Goal: Obtain resource: Download file/media

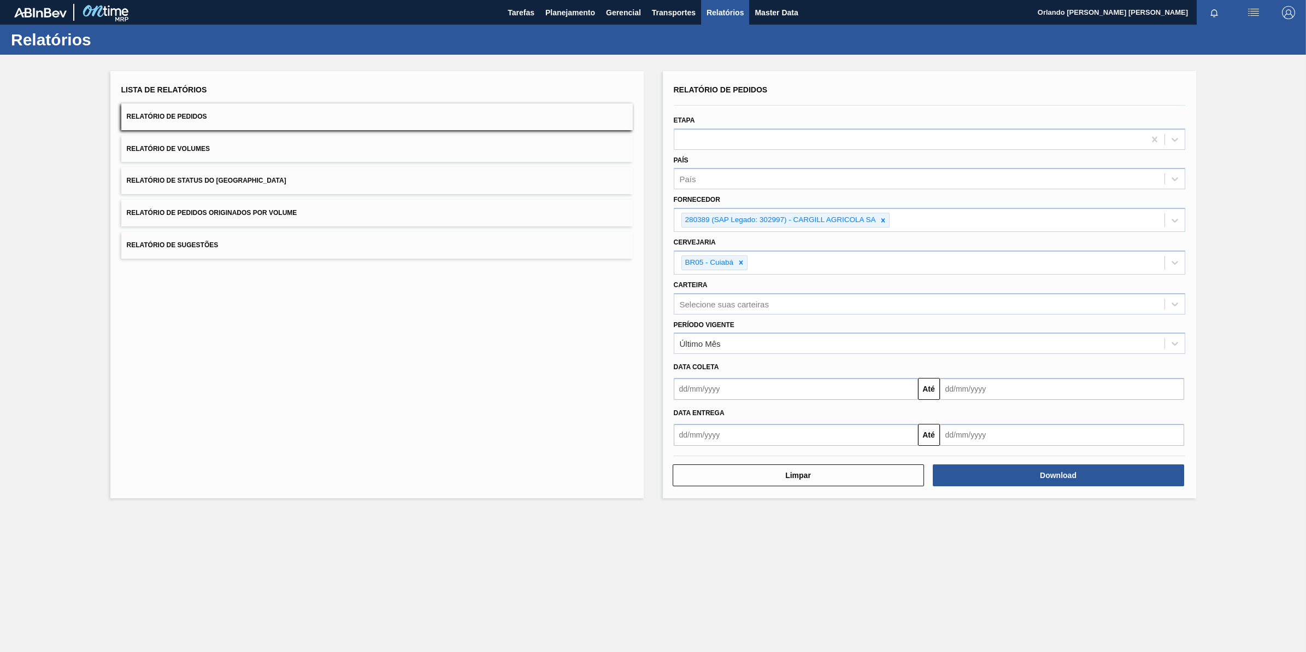
click at [886, 216] on icon at bounding box center [884, 220] width 8 height 8
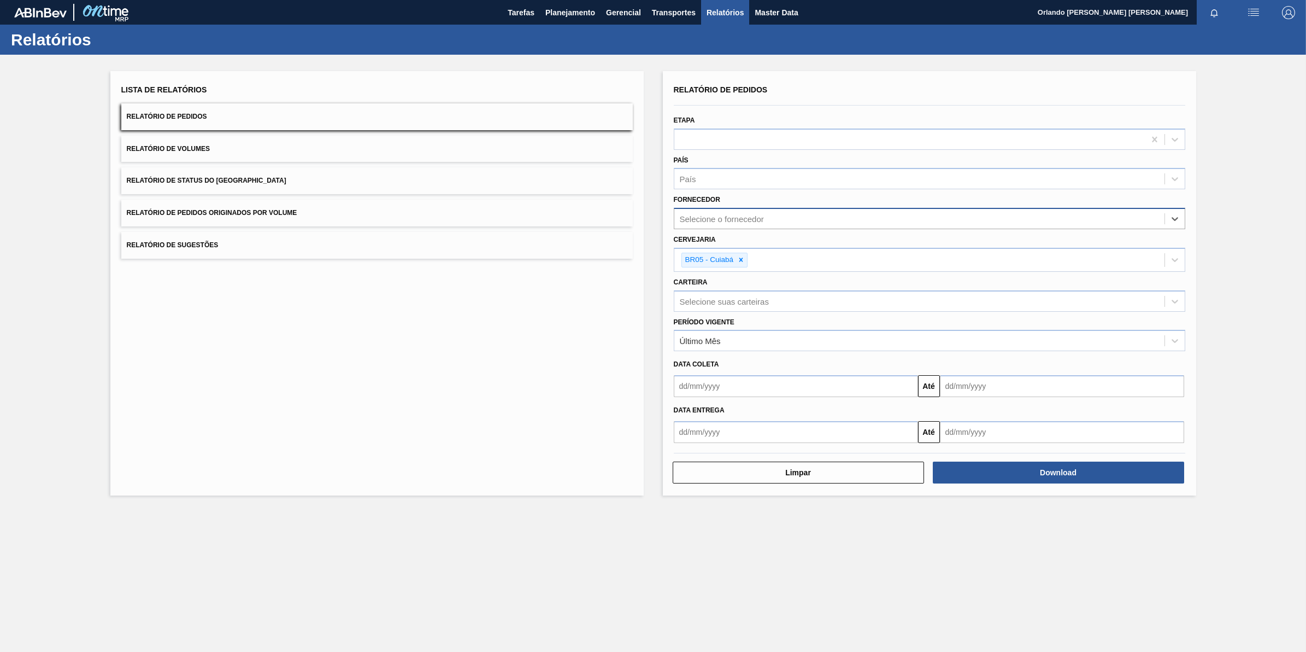
click at [883, 216] on div "Selecione o fornecedor" at bounding box center [920, 219] width 490 height 16
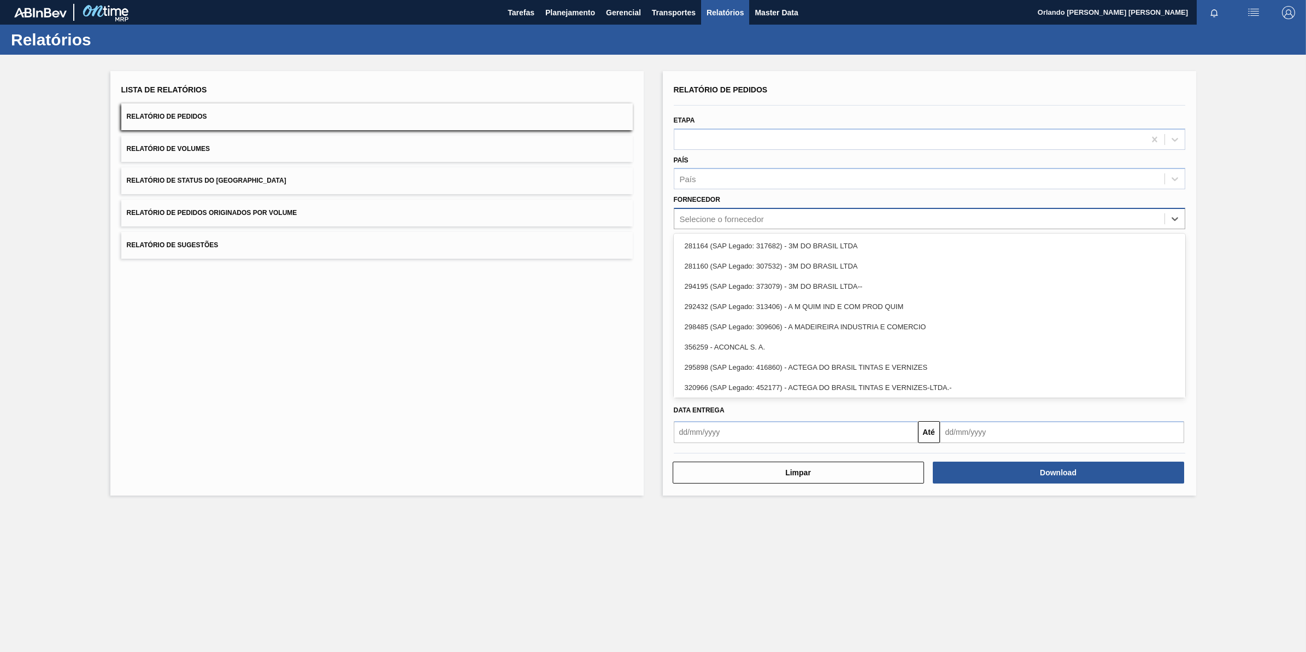
paste input "289877"
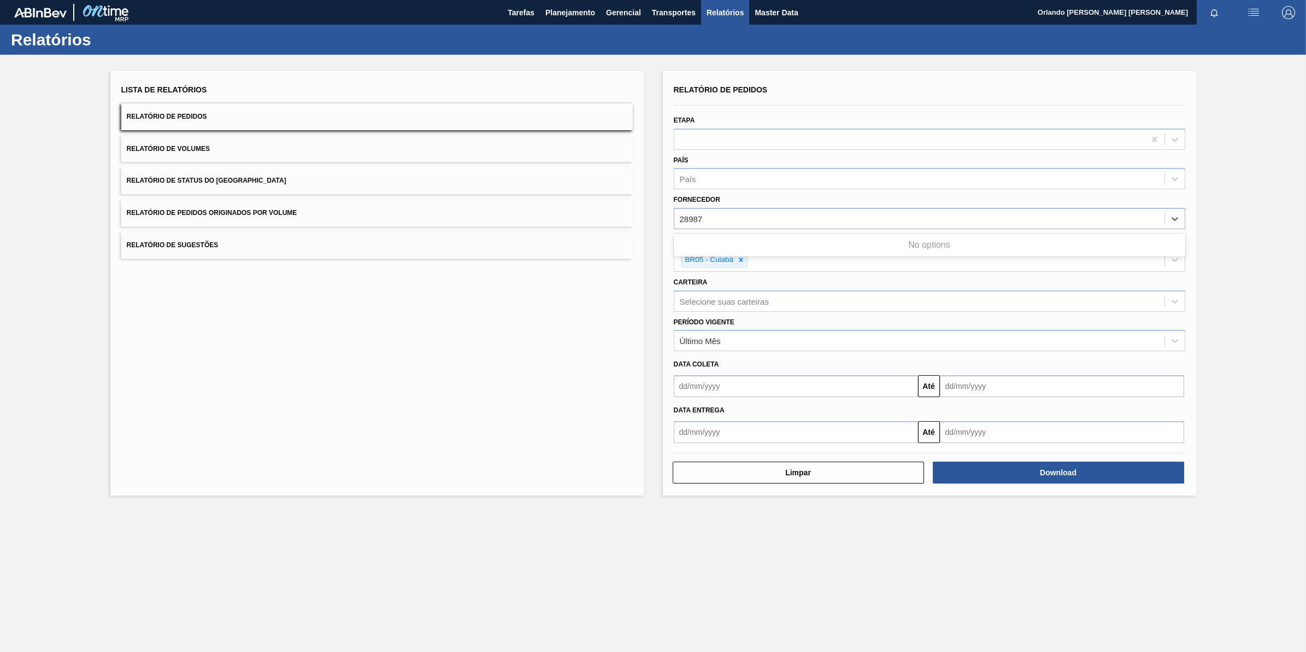
drag, startPoint x: 704, startPoint y: 218, endPoint x: 665, endPoint y: 217, distance: 39.4
click at [665, 217] on div "Relatório de Pedidos Etapa País País Fornecedor option 280389 (SAP Legado: 3029…" at bounding box center [930, 283] width 534 height 424
click at [686, 214] on input "28987" at bounding box center [693, 218] width 26 height 9
type input "28987"
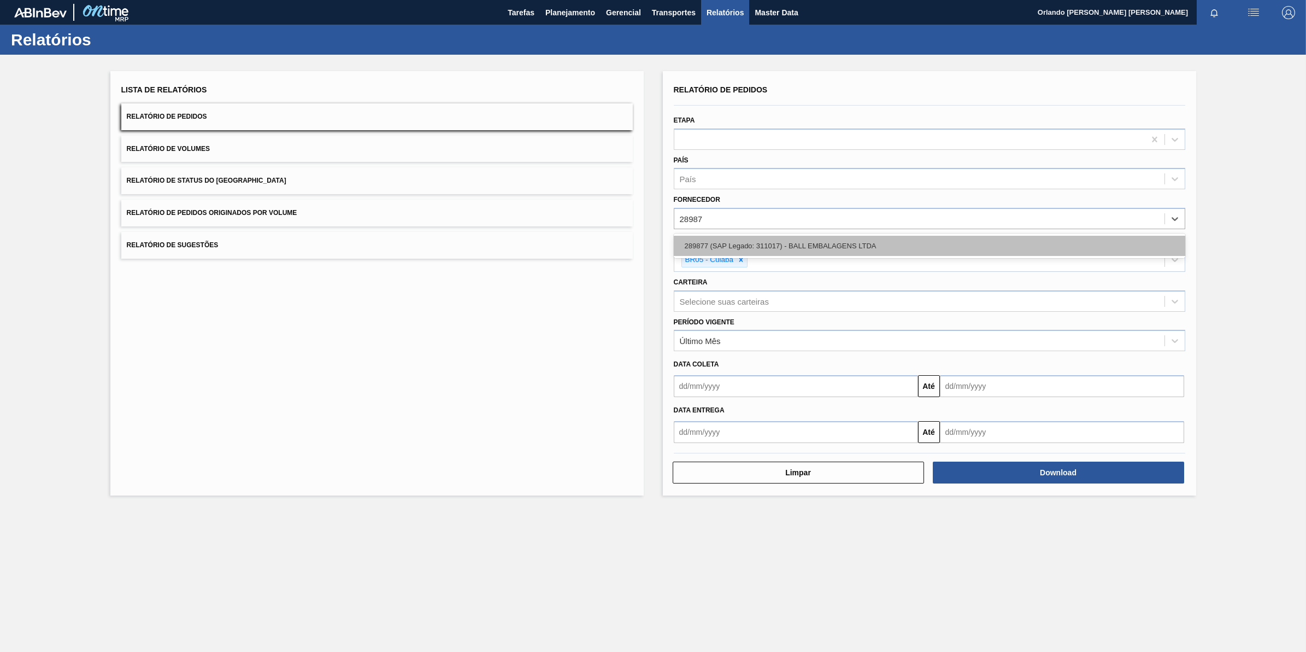
click at [851, 239] on div "289877 (SAP Legado: 311017) - BALL EMBALAGENS LTDA" at bounding box center [930, 246] width 512 height 20
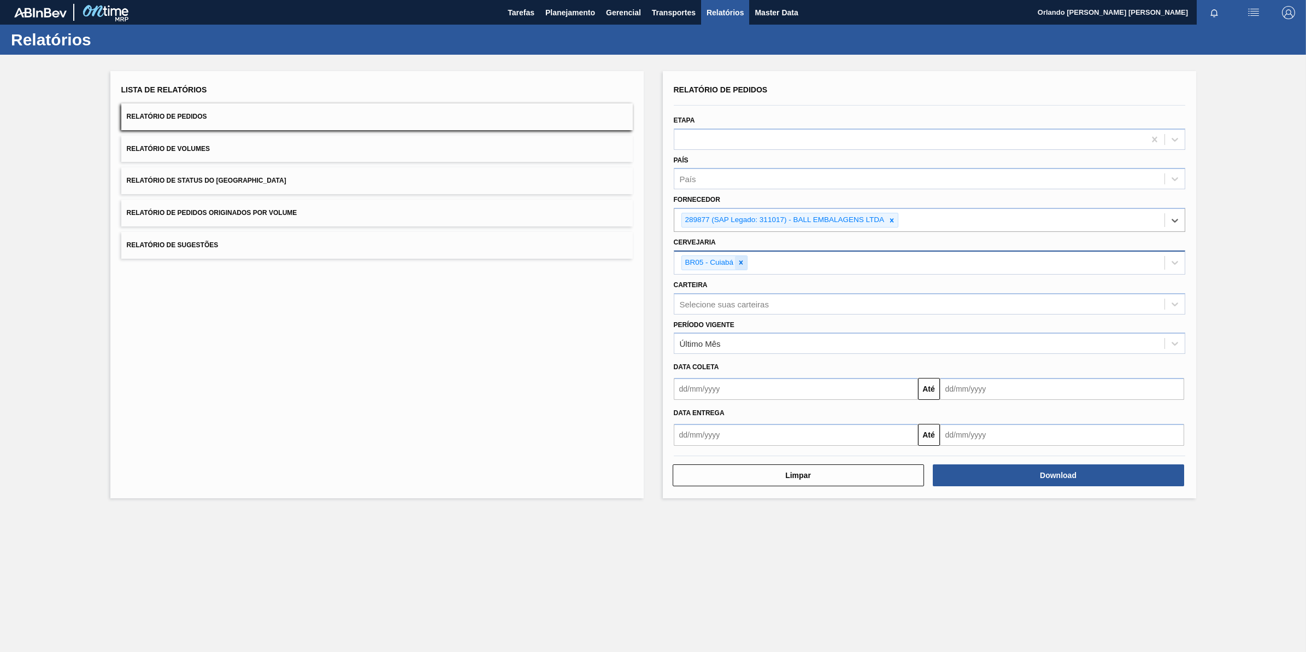
click at [738, 261] on icon at bounding box center [741, 263] width 8 height 8
click at [741, 263] on div "Selecione a cervejaria" at bounding box center [720, 260] width 81 height 9
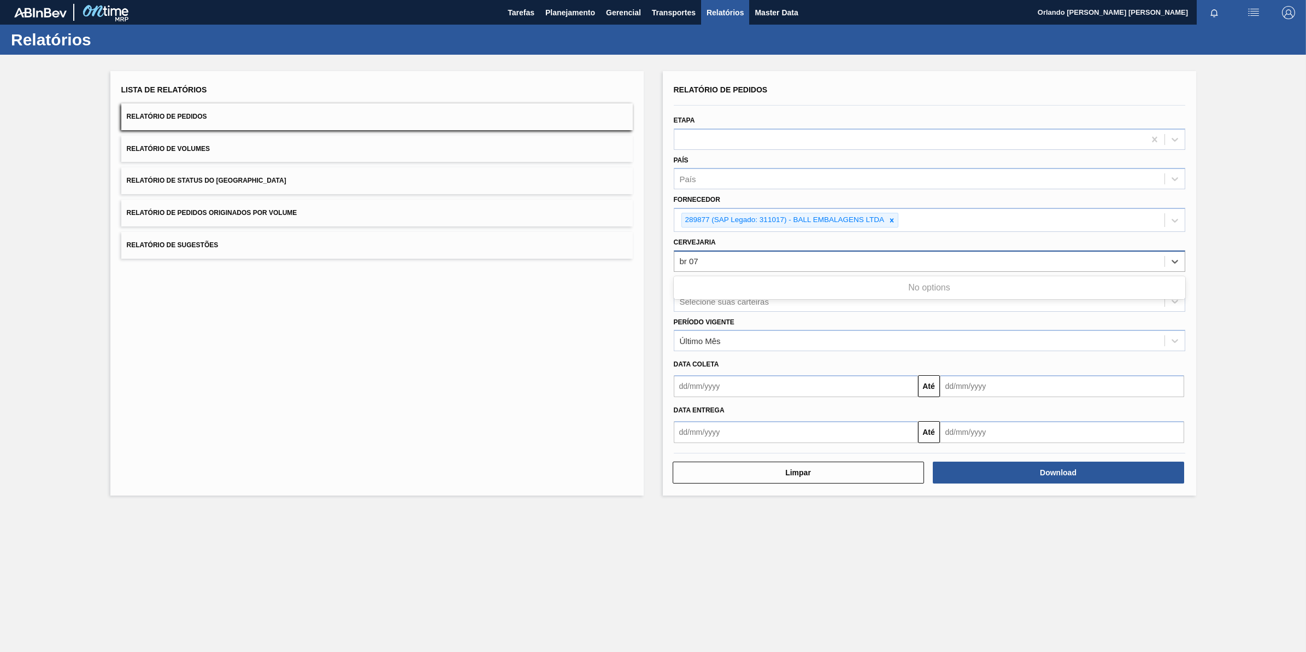
type input "br07"
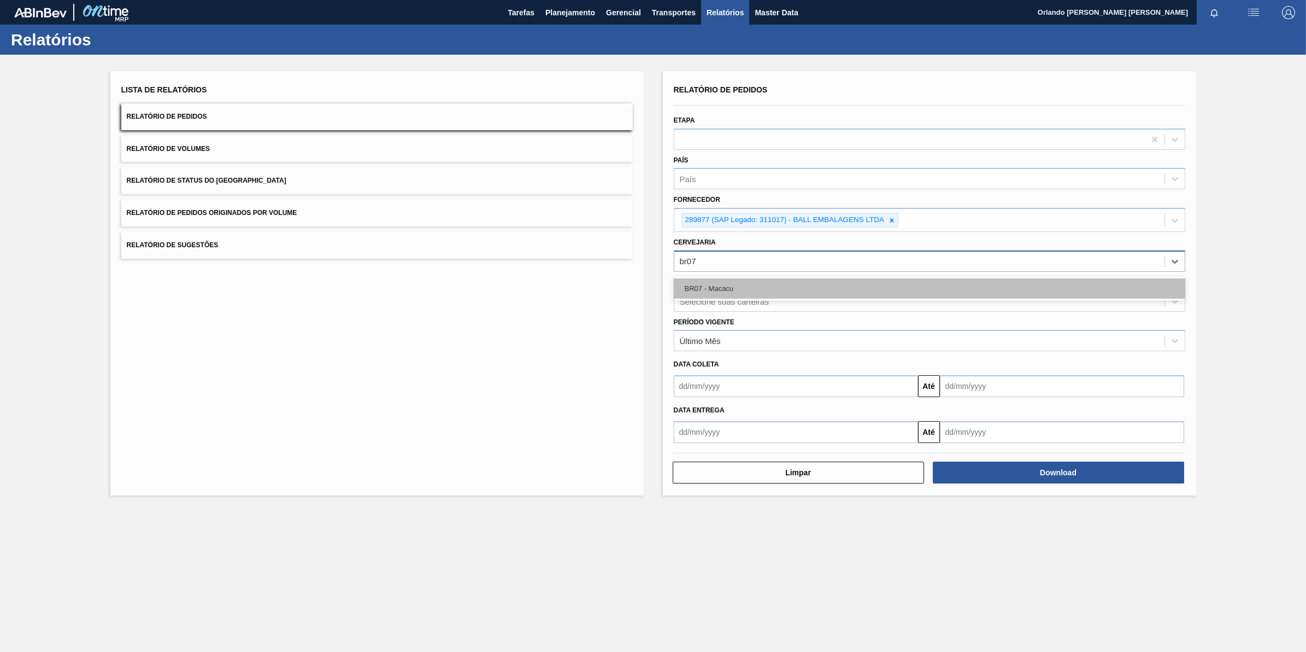
click at [741, 282] on div "BR07 - Macacu" at bounding box center [930, 288] width 512 height 20
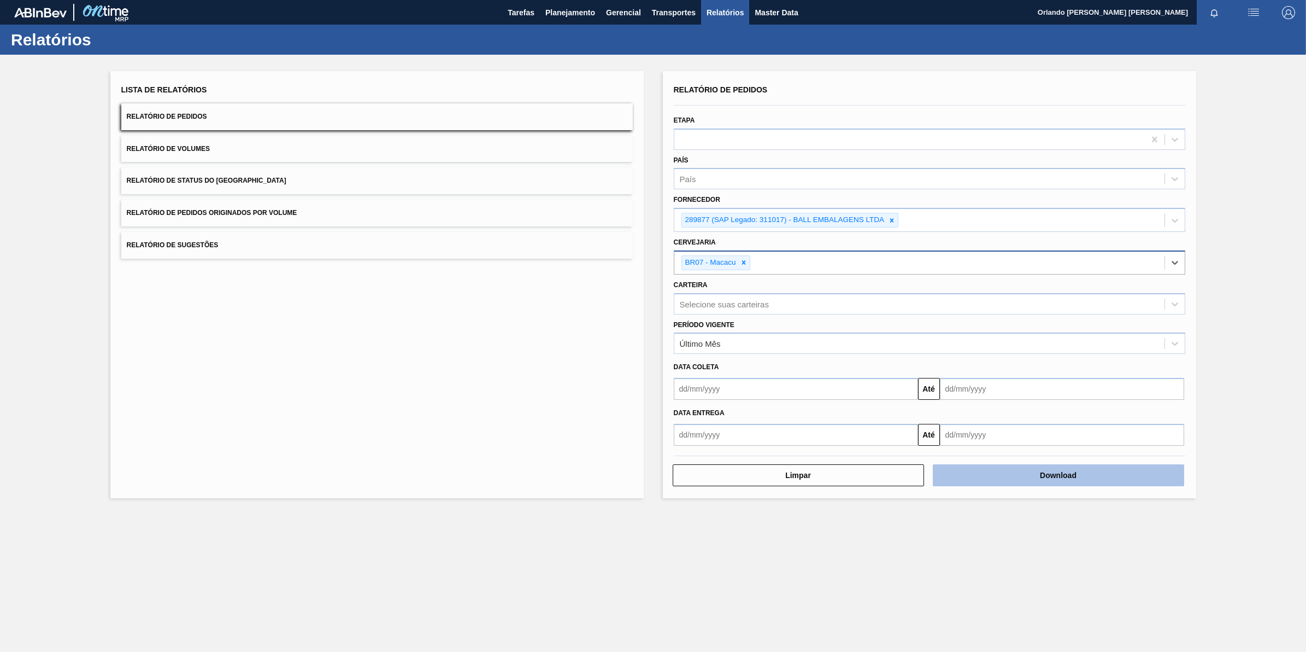
click at [1072, 473] on button "Download" at bounding box center [1058, 475] width 251 height 22
click at [1171, 218] on icon at bounding box center [1175, 220] width 11 height 11
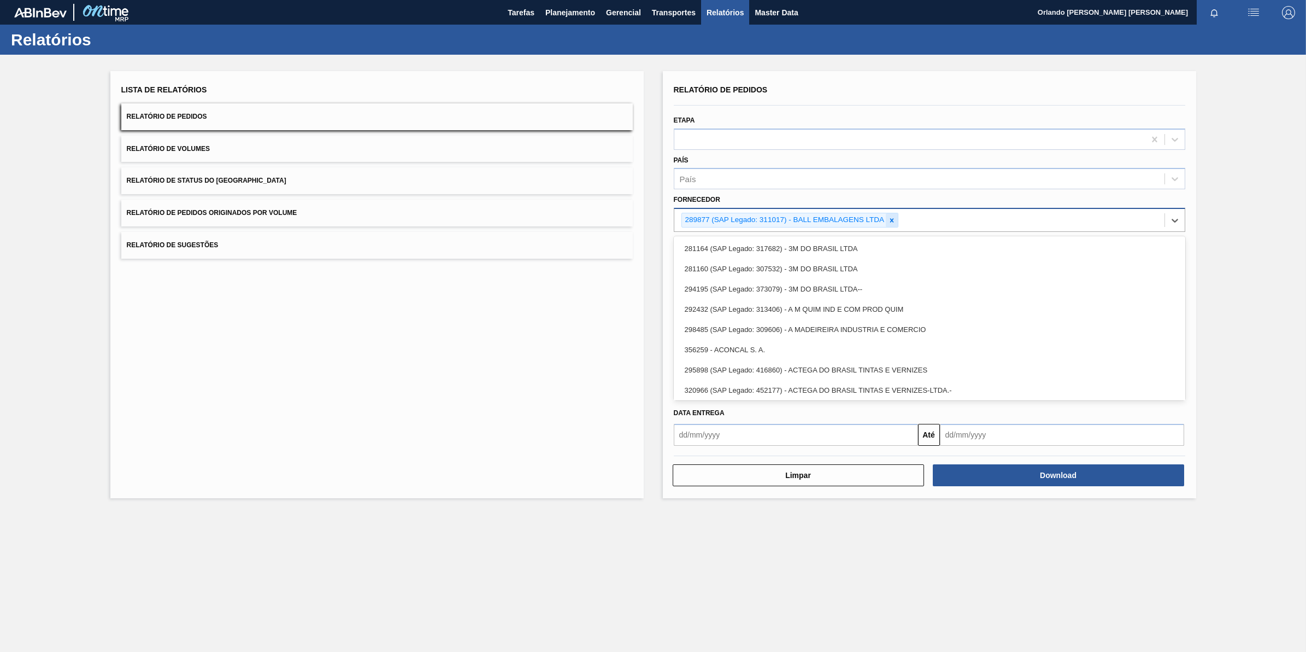
click at [892, 217] on icon at bounding box center [892, 220] width 8 height 8
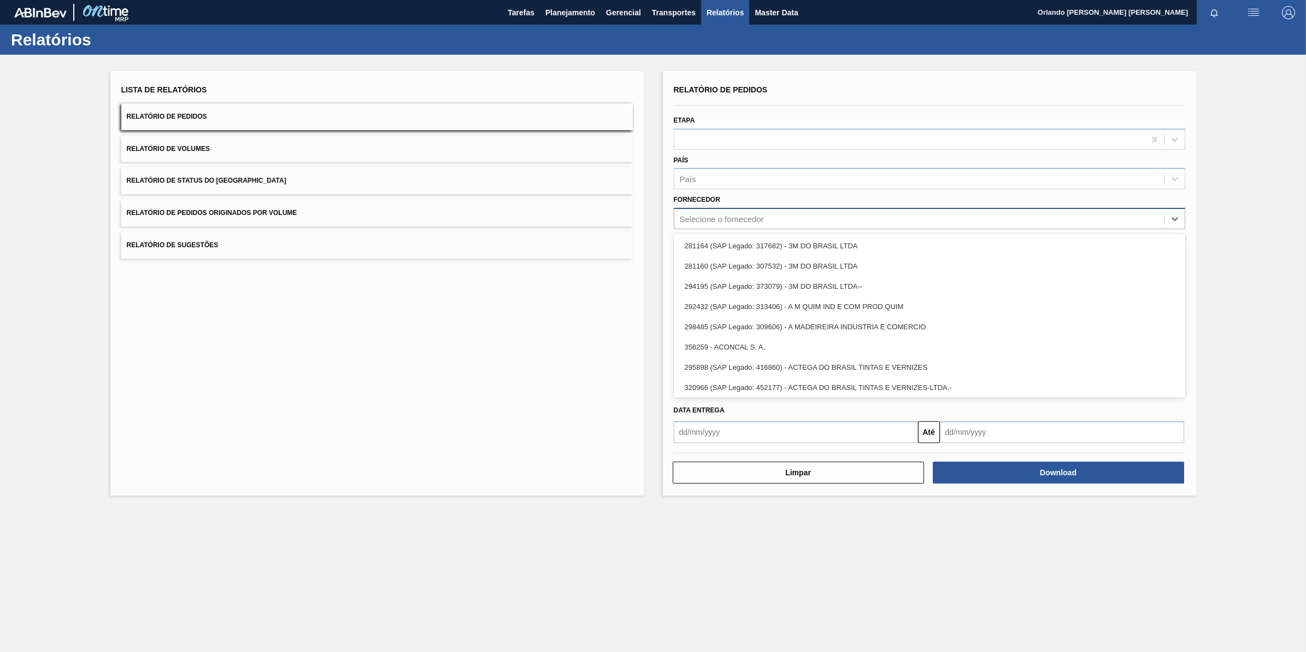
click at [797, 216] on div "Selecione o fornecedor" at bounding box center [920, 219] width 490 height 16
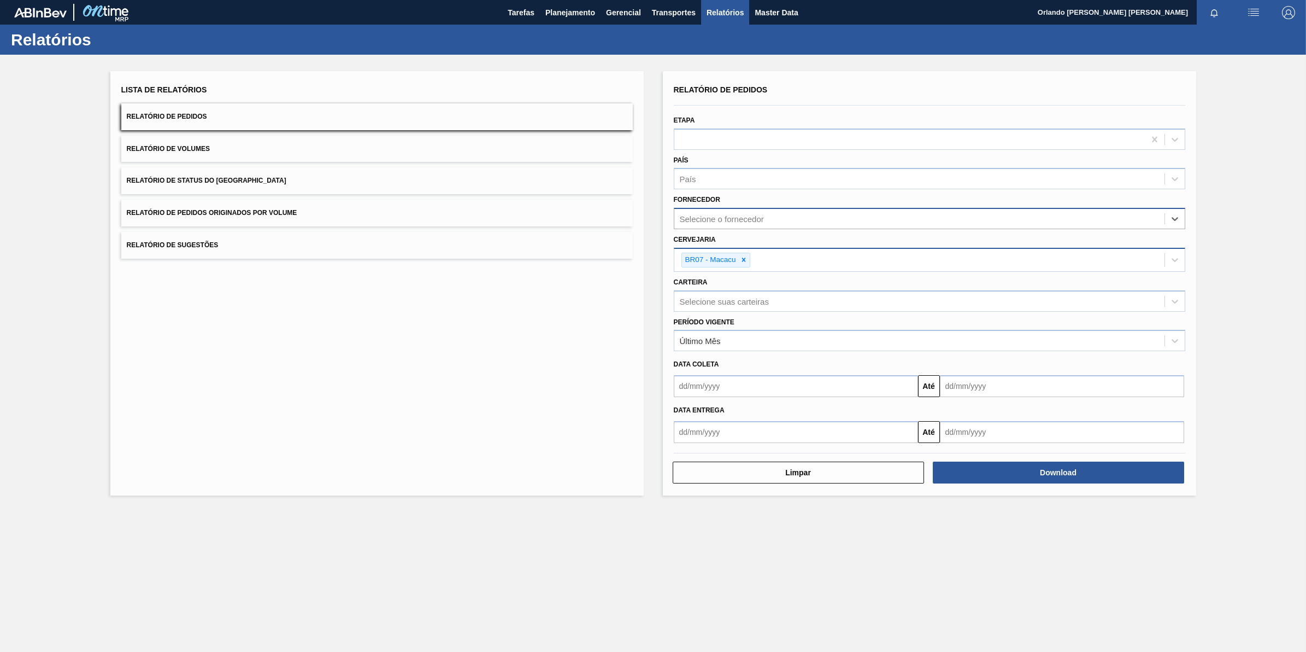
paste input "279493"
type input "279493"
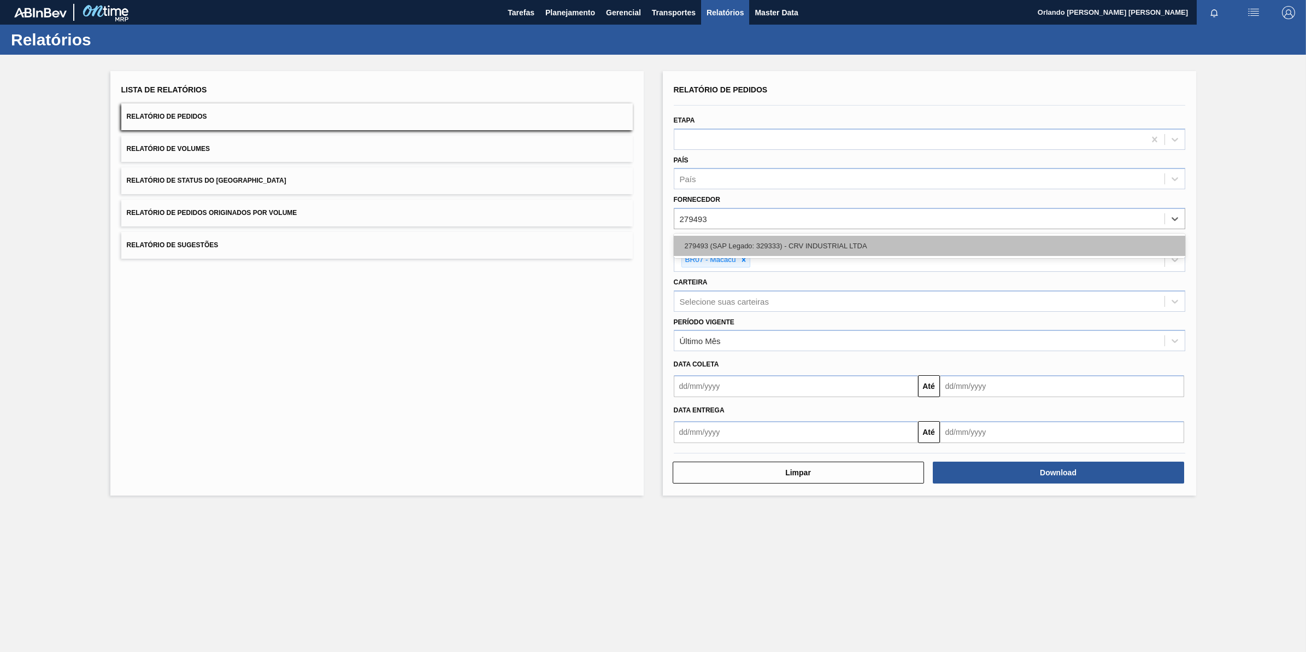
click at [790, 239] on div "279493 (SAP Legado: 329333) - CRV INDUSTRIAL LTDA" at bounding box center [930, 246] width 512 height 20
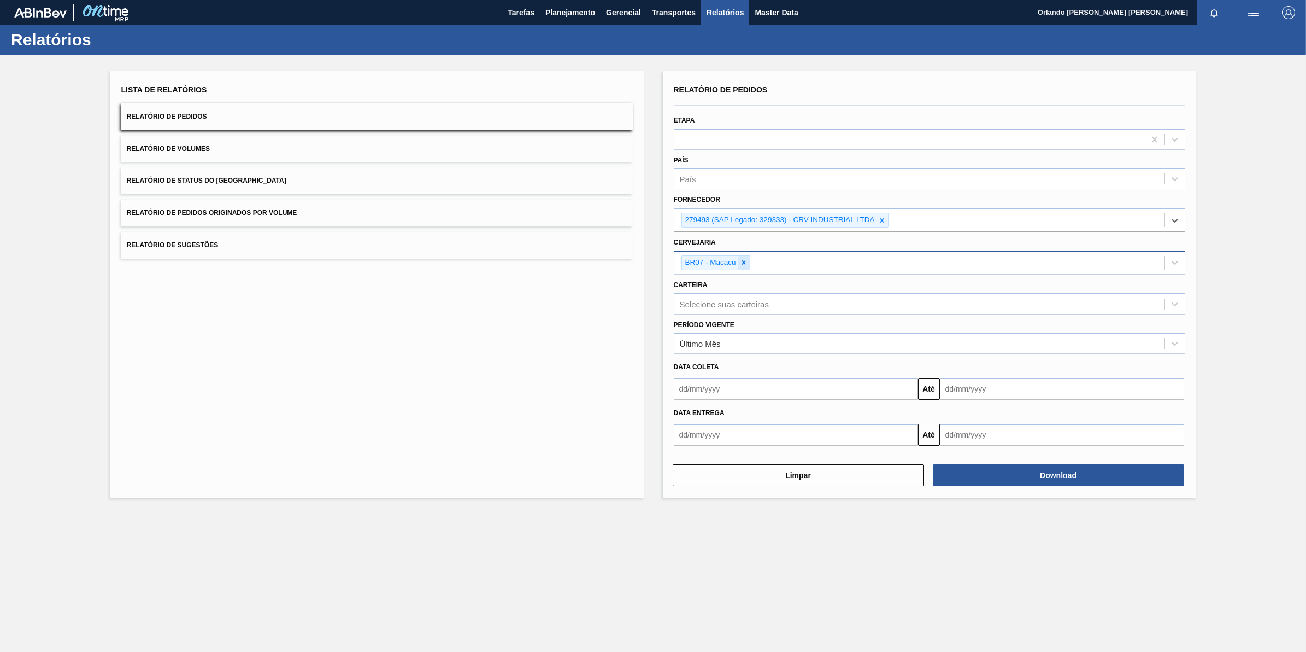
click at [749, 263] on div at bounding box center [744, 263] width 12 height 14
paste input "279493"
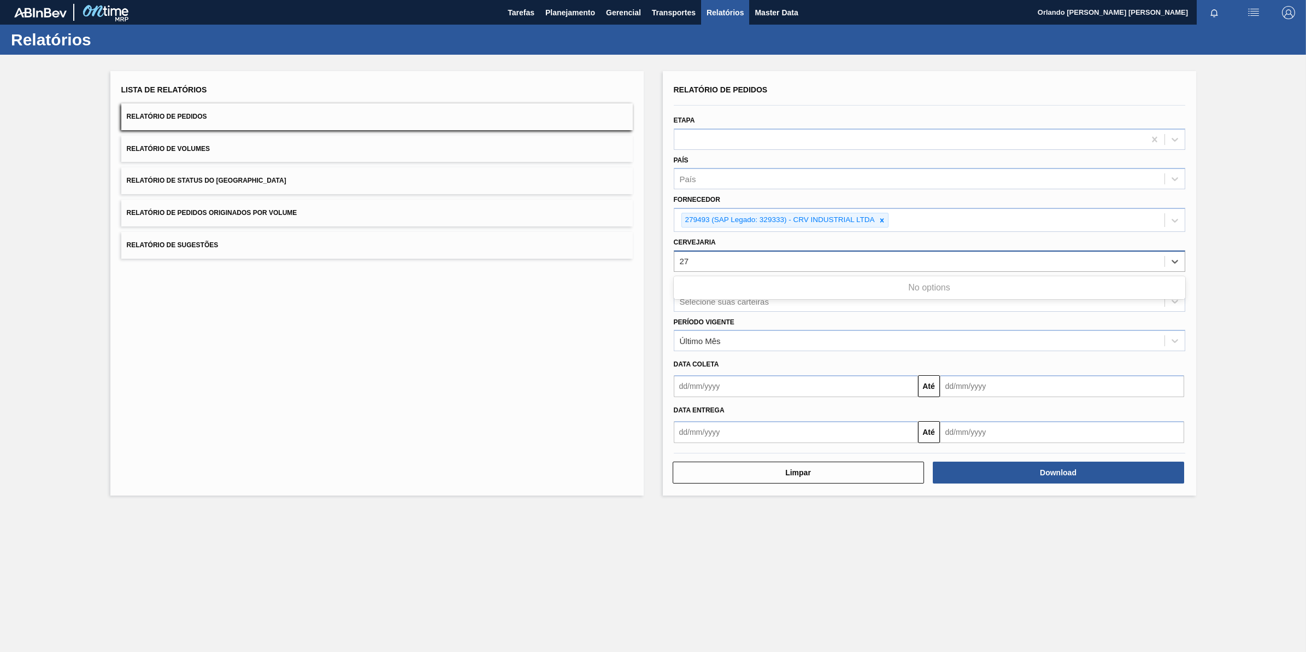
type input "2"
type input "br04"
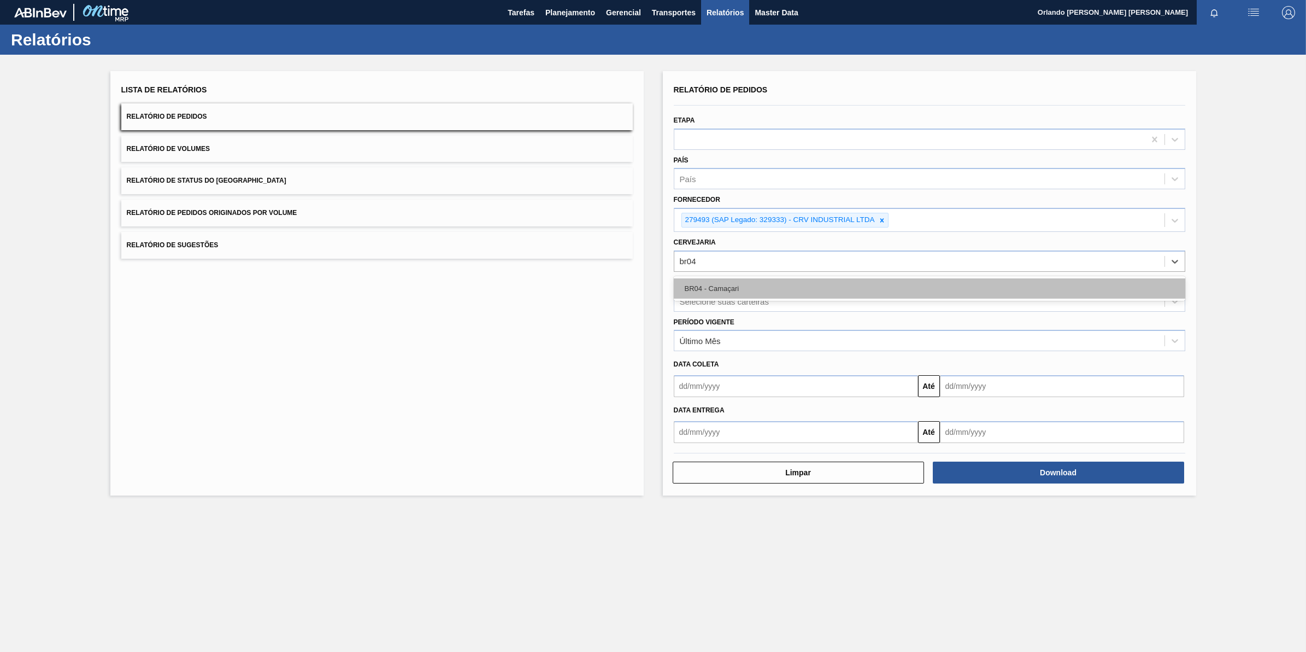
click at [812, 289] on div "BR04 - Camaçari" at bounding box center [930, 288] width 512 height 20
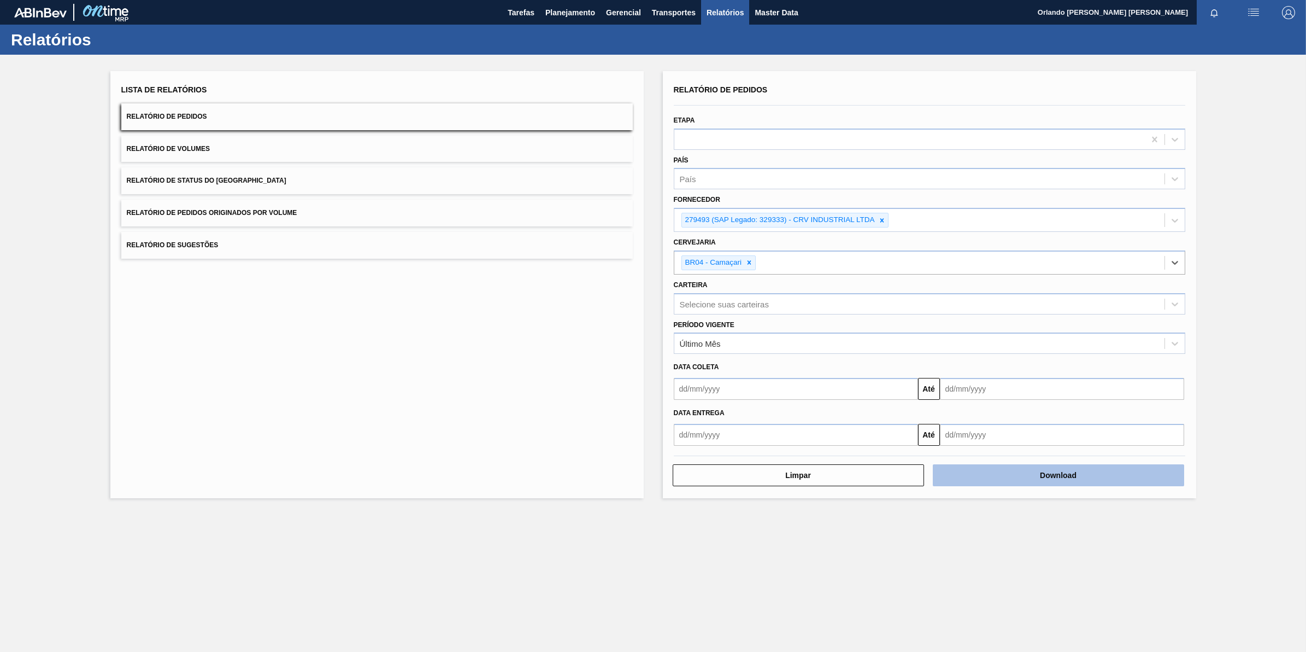
click at [1059, 477] on button "Download" at bounding box center [1058, 475] width 251 height 22
click at [880, 219] on icon at bounding box center [882, 220] width 8 height 8
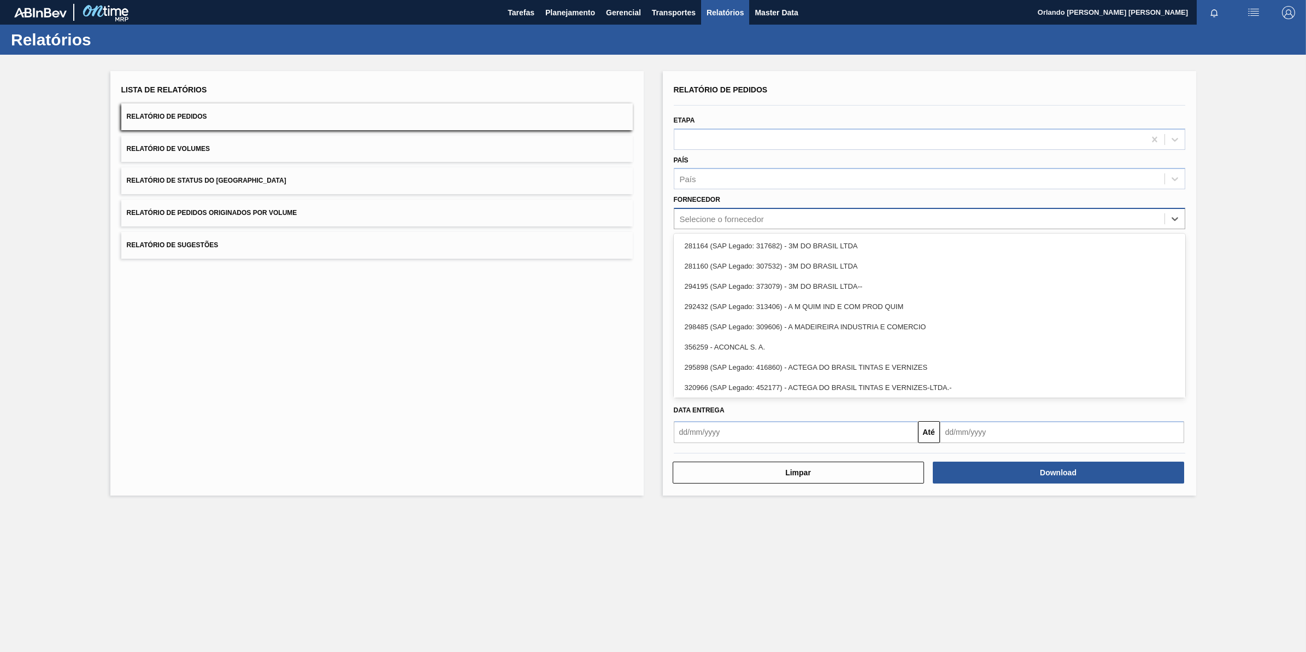
click at [851, 220] on div "Selecione o fornecedor" at bounding box center [920, 219] width 490 height 16
paste input "294925"
type input "294925"
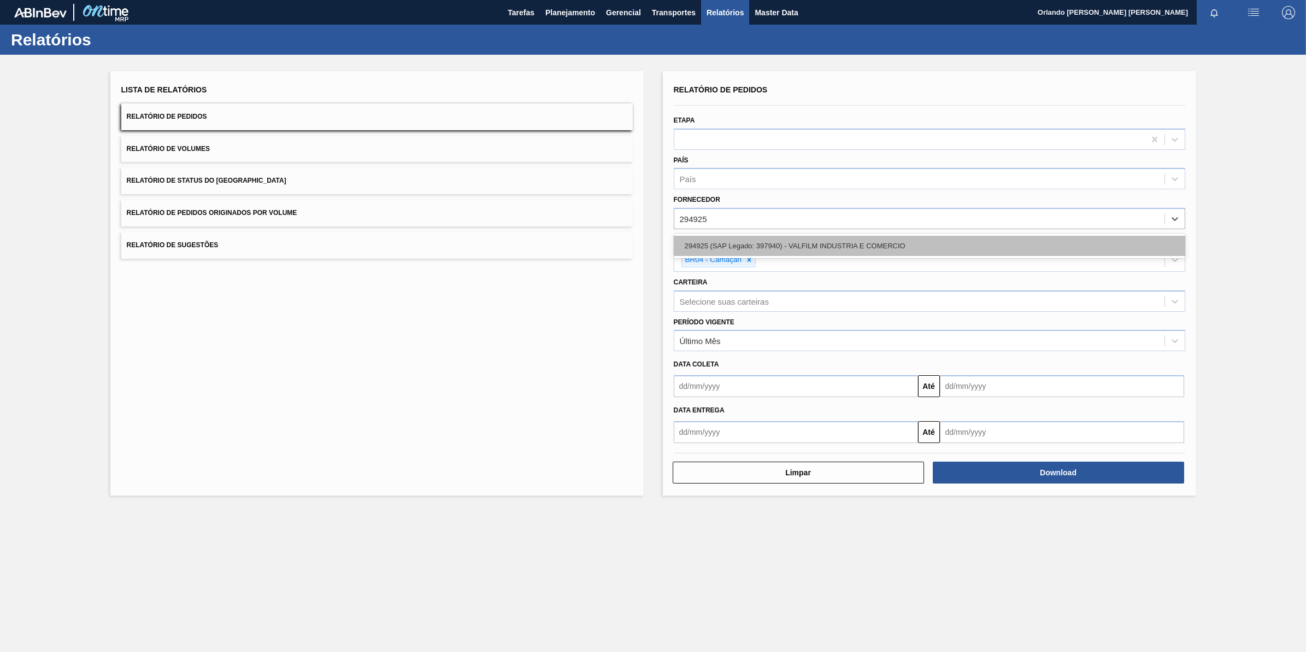
click at [826, 241] on div "294925 (SAP Legado: 397940) - VALFILM INDUSTRIA E COMERCIO" at bounding box center [930, 246] width 512 height 20
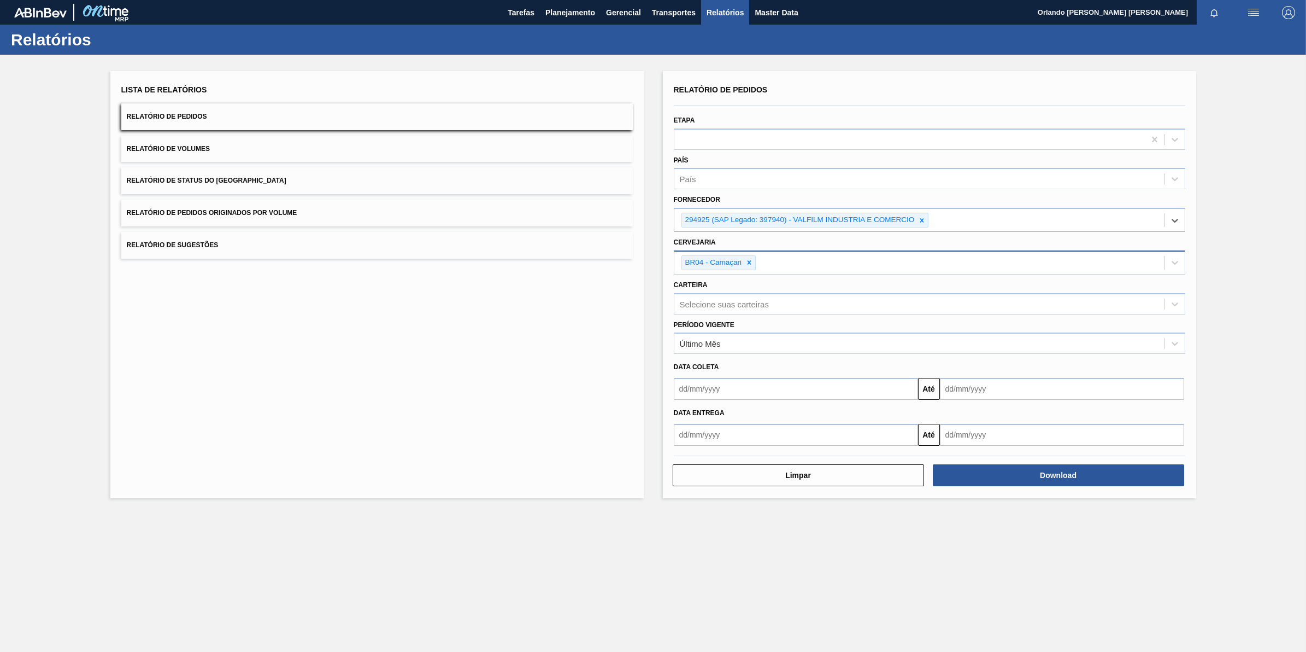
click at [742, 260] on div "BR04 - Camaçari" at bounding box center [713, 263] width 62 height 14
click at [748, 261] on icon at bounding box center [750, 263] width 4 height 4
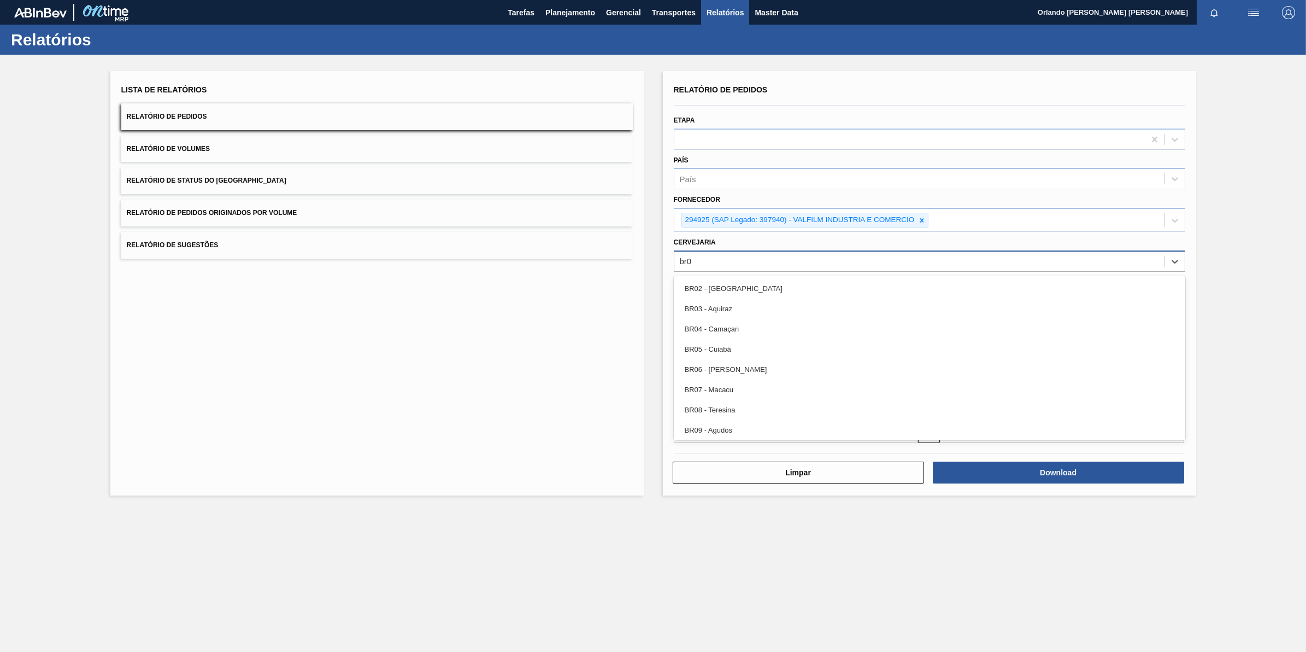
type input "br03"
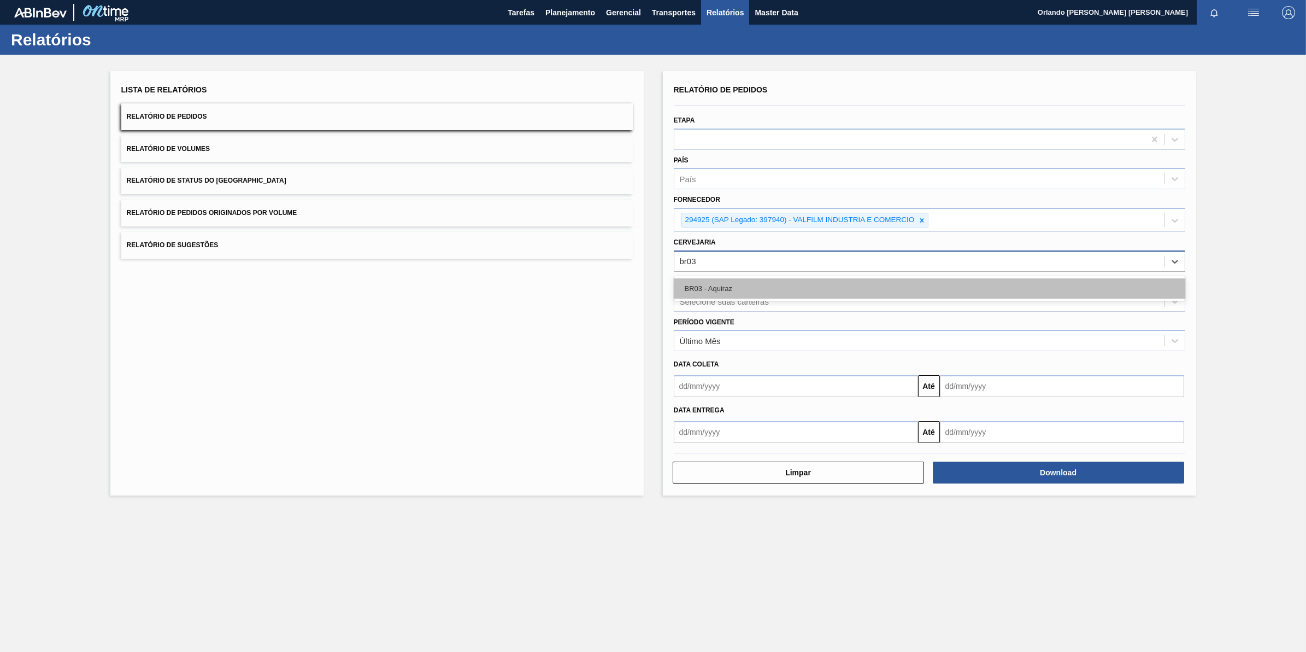
click at [749, 282] on div "BR03 - Aquiraz" at bounding box center [930, 288] width 512 height 20
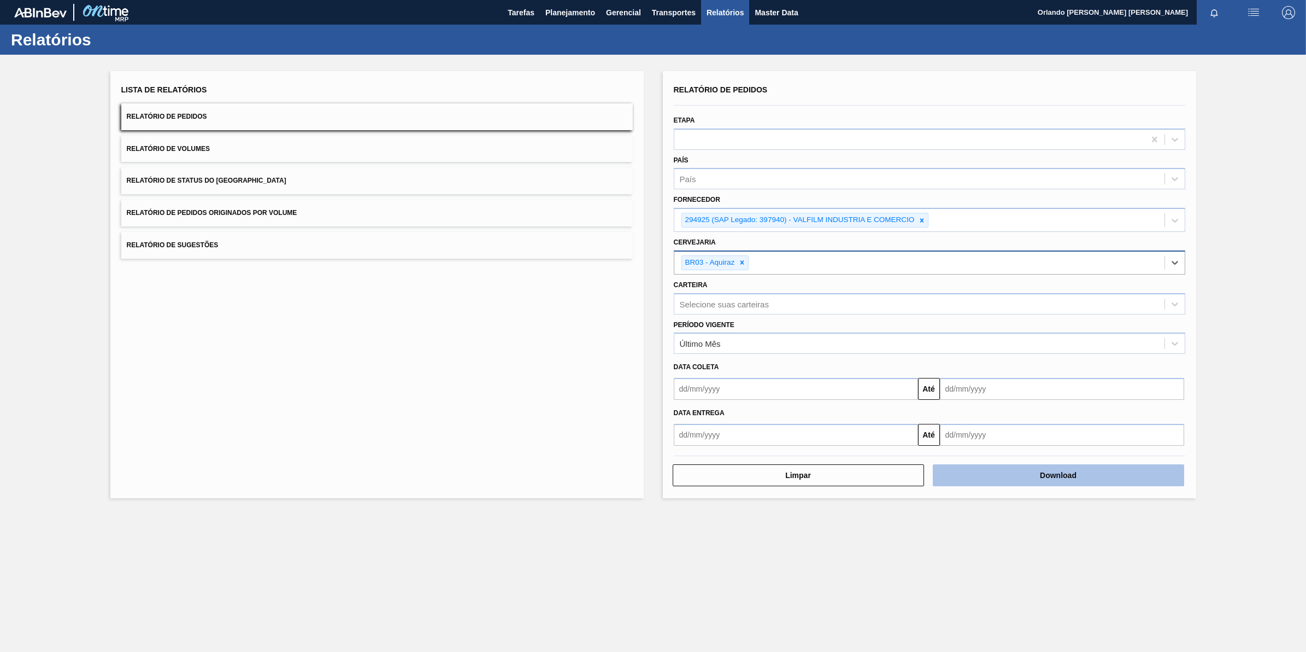
click at [1155, 480] on button "Download" at bounding box center [1058, 475] width 251 height 22
click at [916, 216] on div at bounding box center [922, 220] width 12 height 14
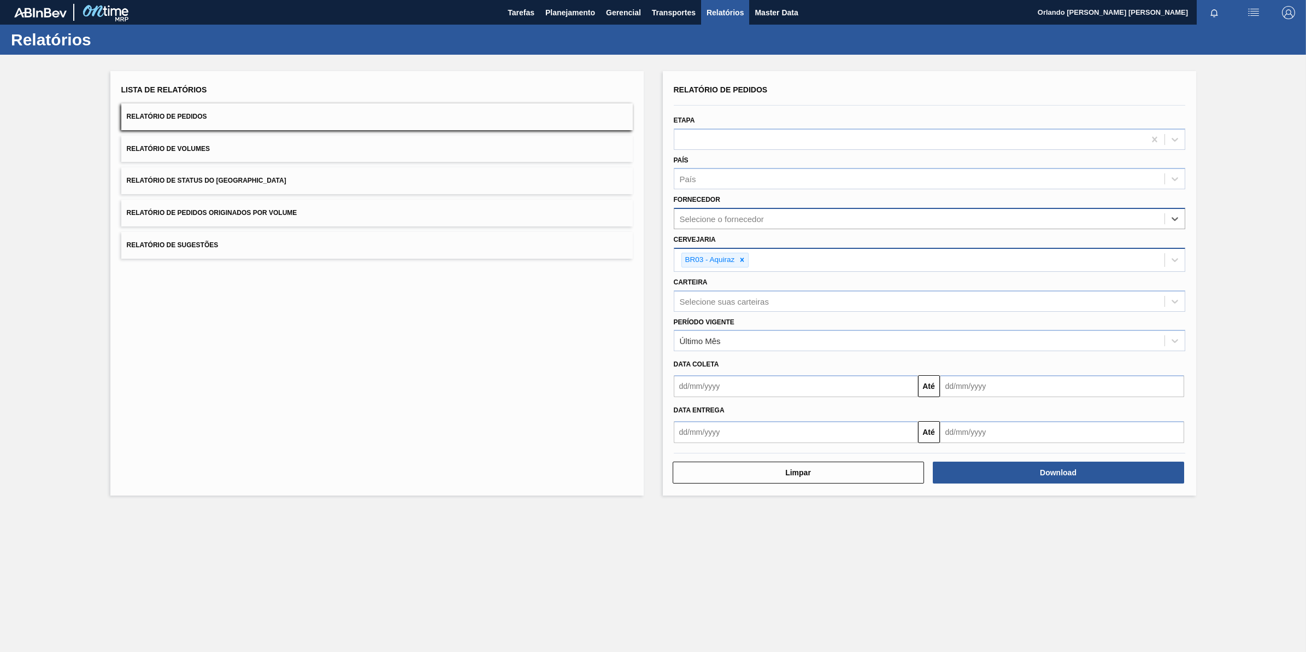
paste input "320622"
type input "320622"
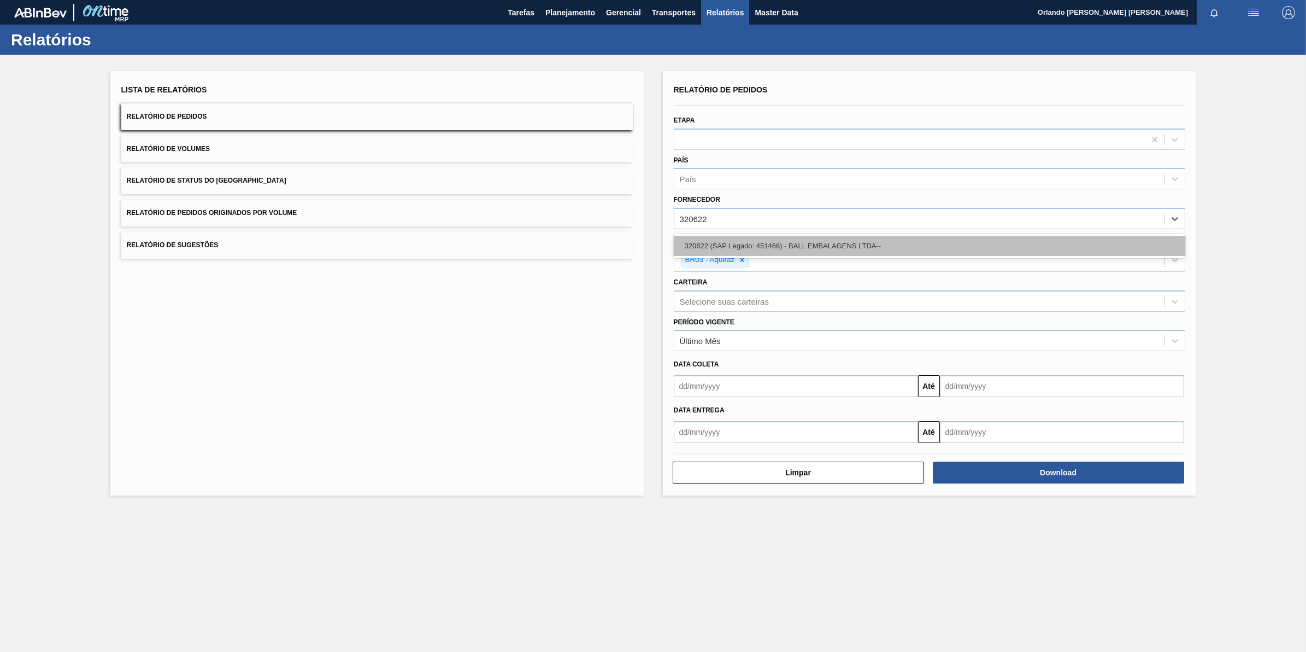
click at [758, 246] on div "320622 (SAP Legado: 451466) - BALL EMBALAGENS LTDA--" at bounding box center [930, 246] width 512 height 20
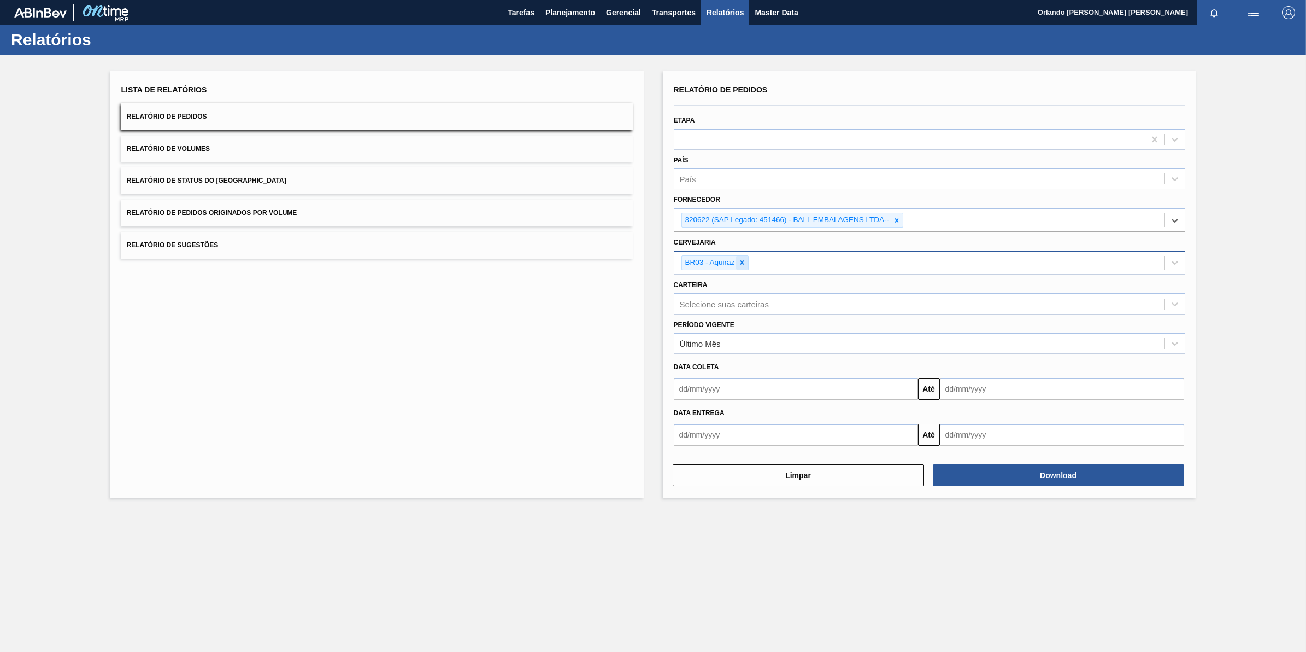
click at [748, 262] on div at bounding box center [742, 263] width 12 height 14
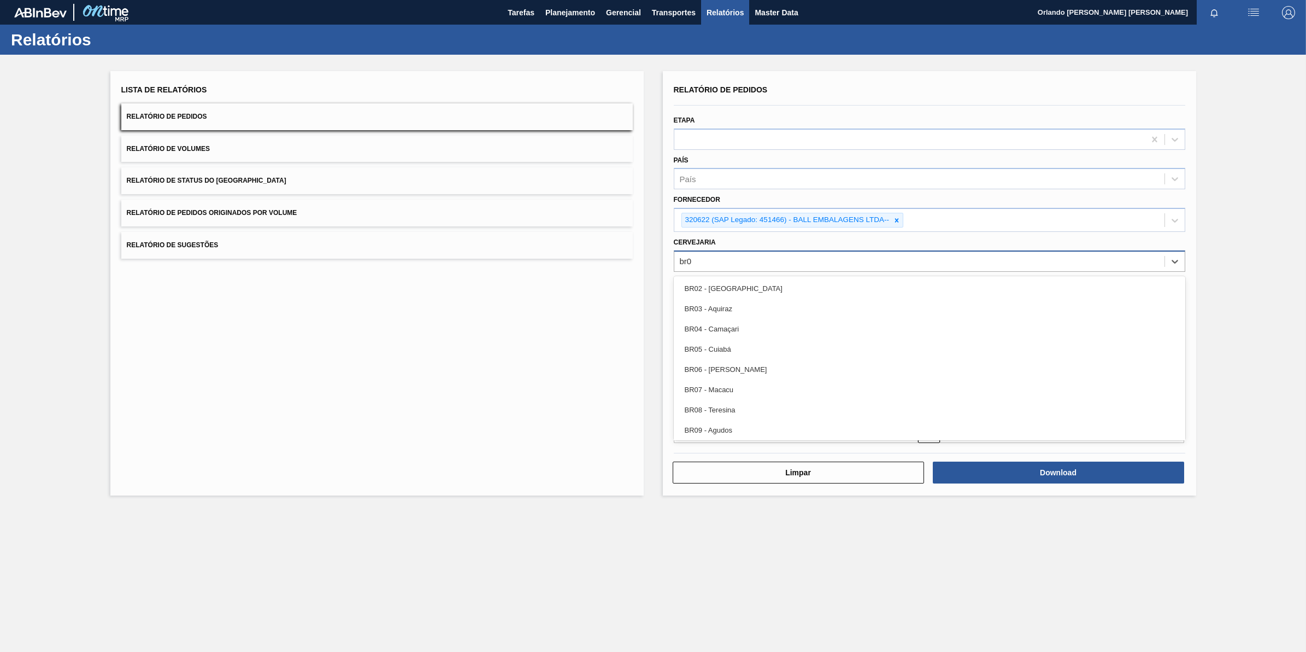
type input "br08"
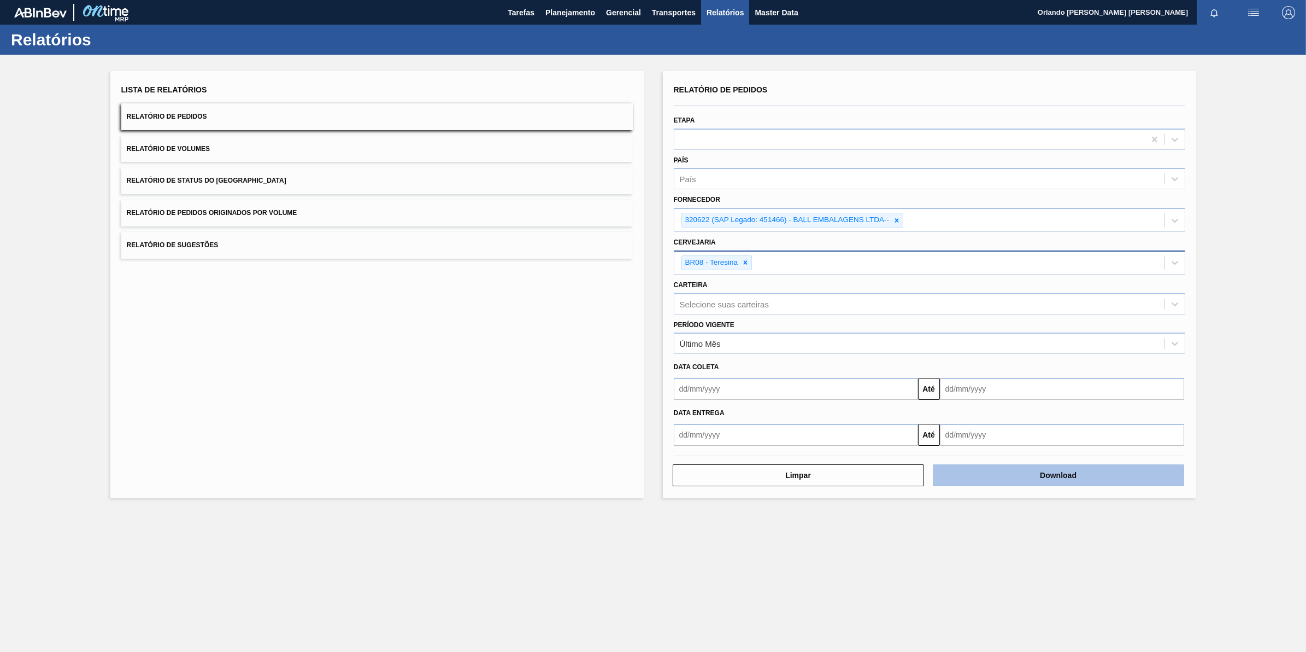
click at [1157, 468] on button "Download" at bounding box center [1058, 475] width 251 height 22
click at [898, 220] on icon at bounding box center [897, 220] width 4 height 4
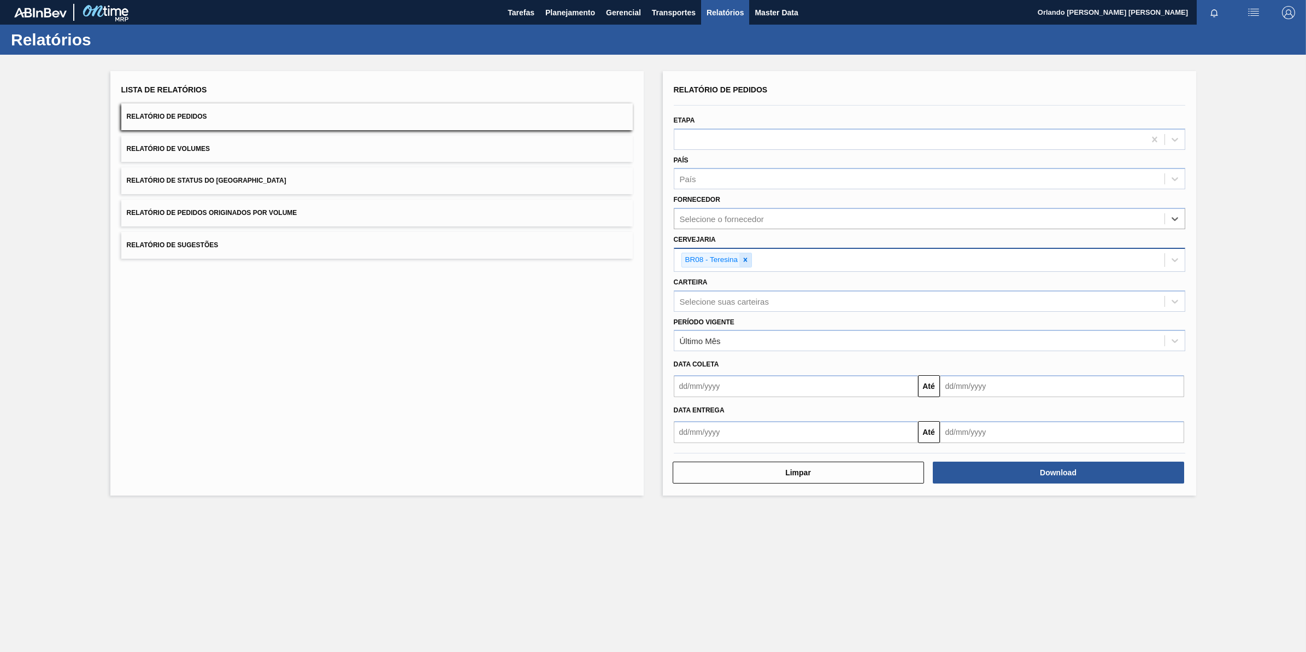
click at [742, 256] on icon at bounding box center [746, 260] width 8 height 8
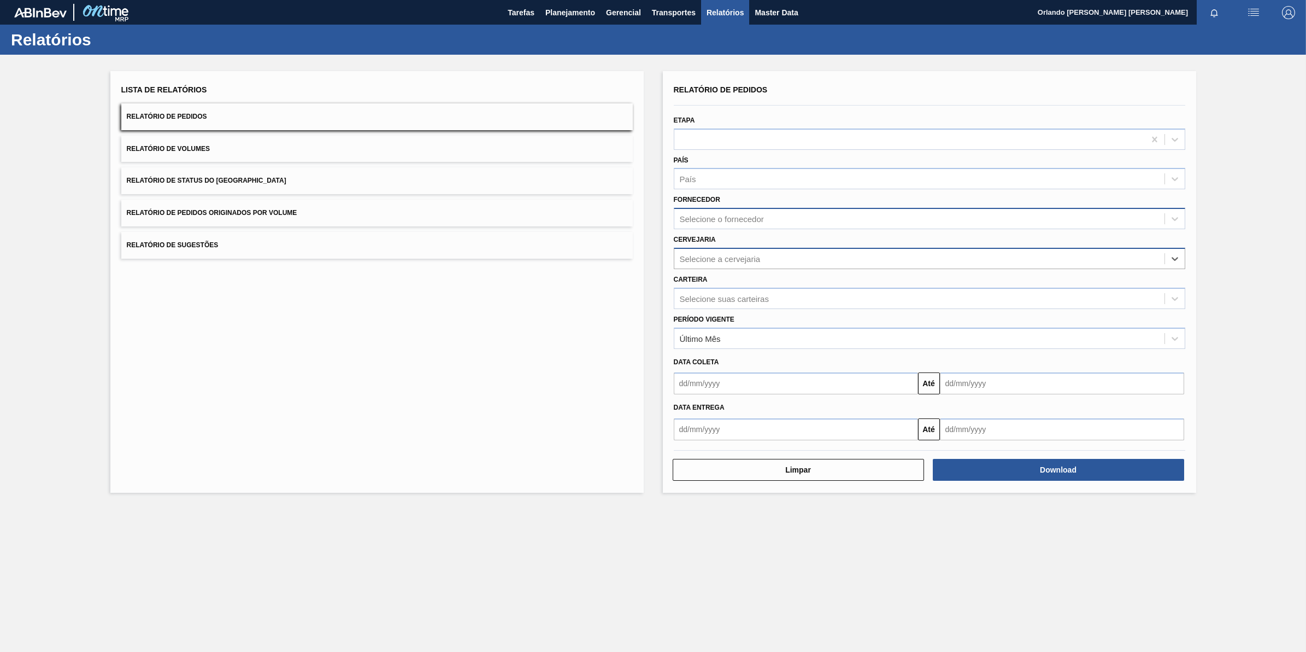
click at [748, 221] on div "Selecione o fornecedor" at bounding box center [722, 218] width 84 height 9
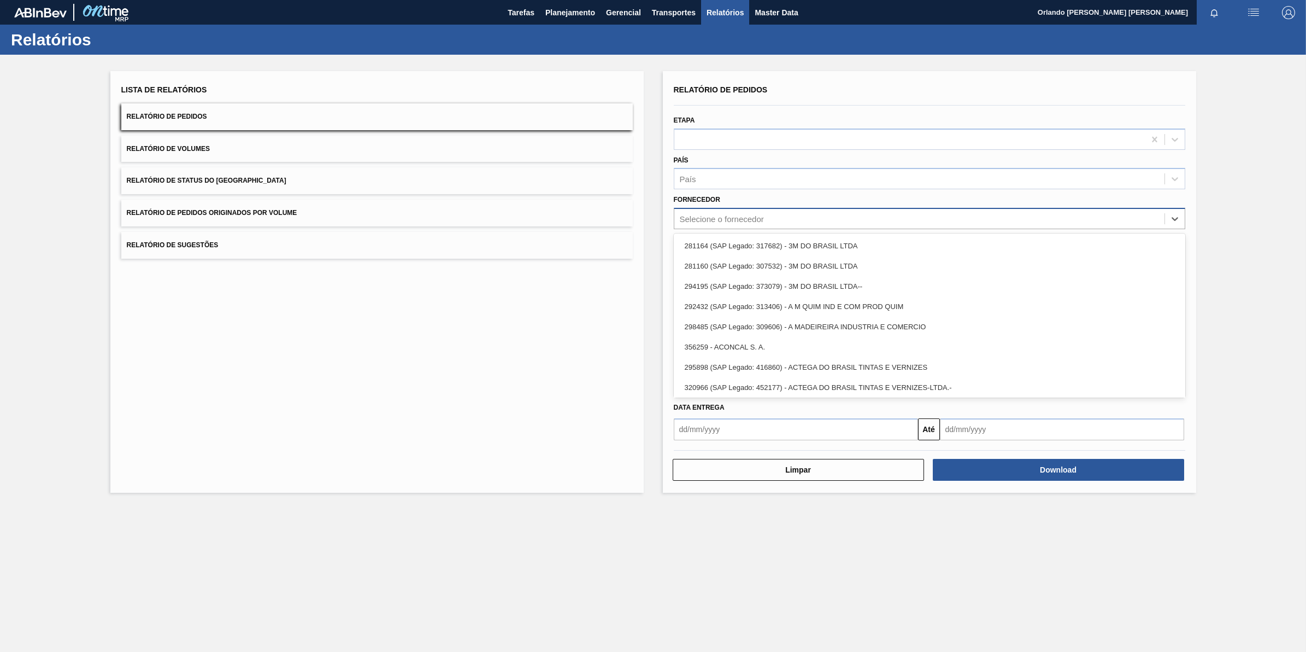
paste input "280304"
type input "280304"
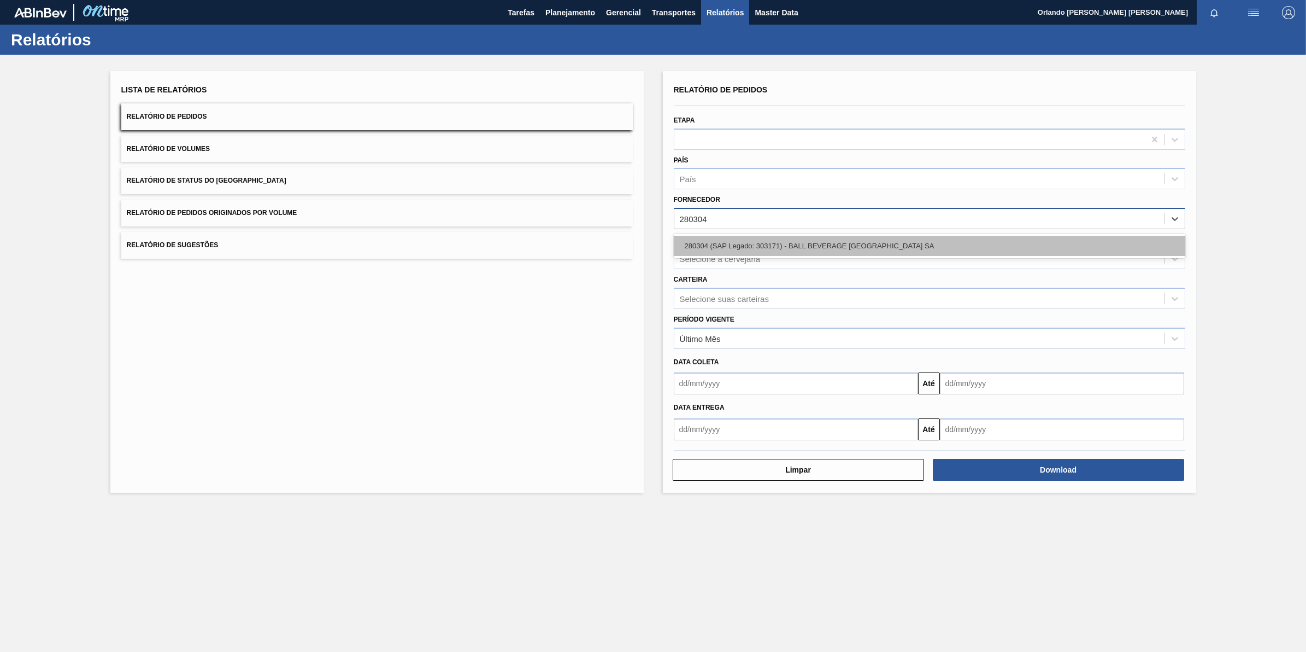
click at [738, 244] on div "280304 (SAP Legado: 303171) - BALL BEVERAGE [GEOGRAPHIC_DATA] SA" at bounding box center [930, 246] width 512 height 20
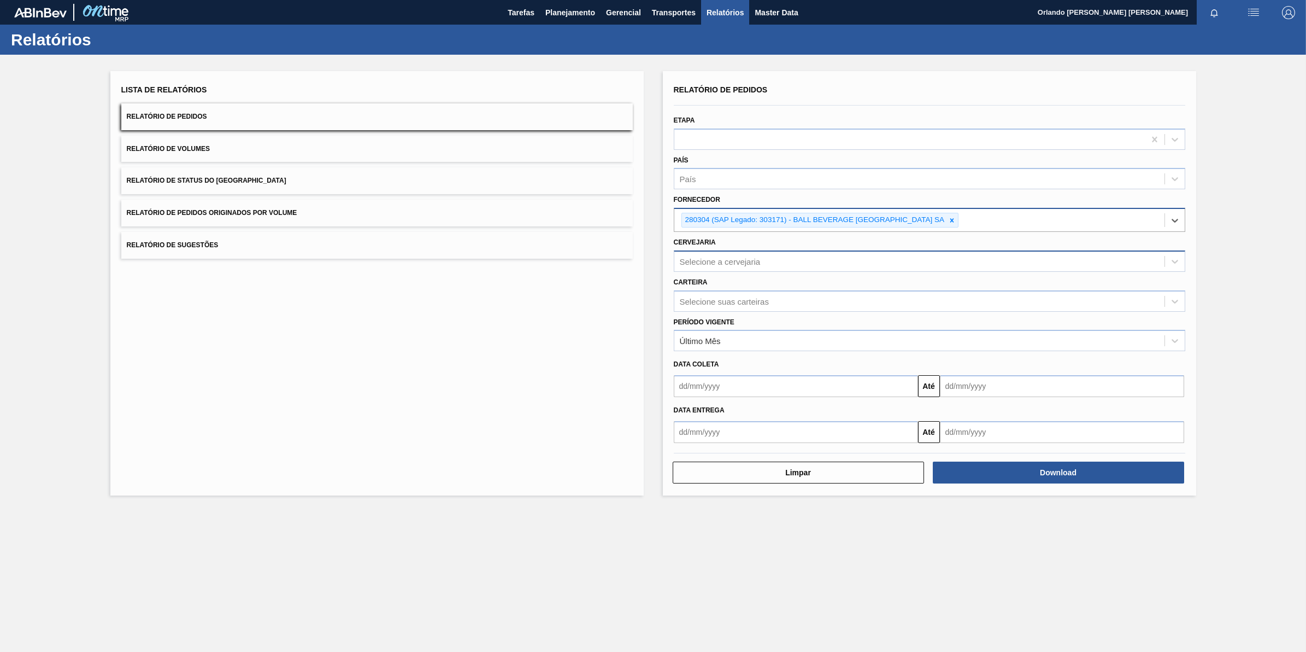
click at [799, 261] on div "Selecione a cervejaria" at bounding box center [920, 261] width 490 height 16
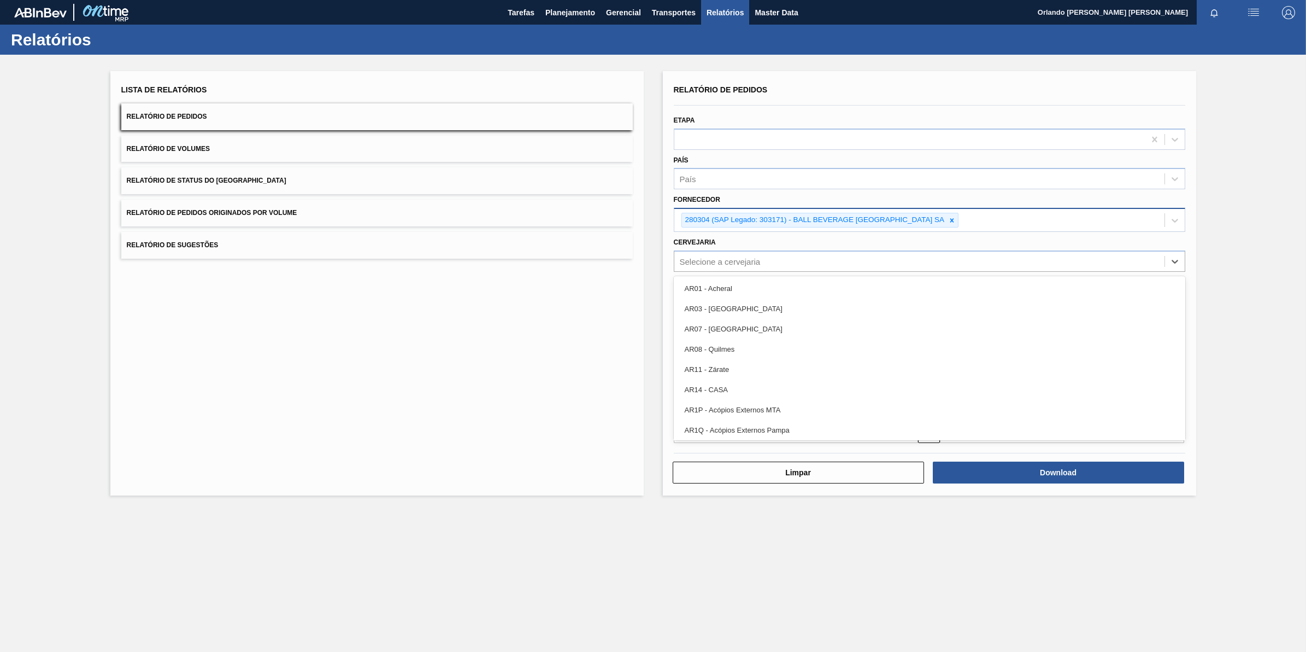
paste input "BR19"
type input "BR19"
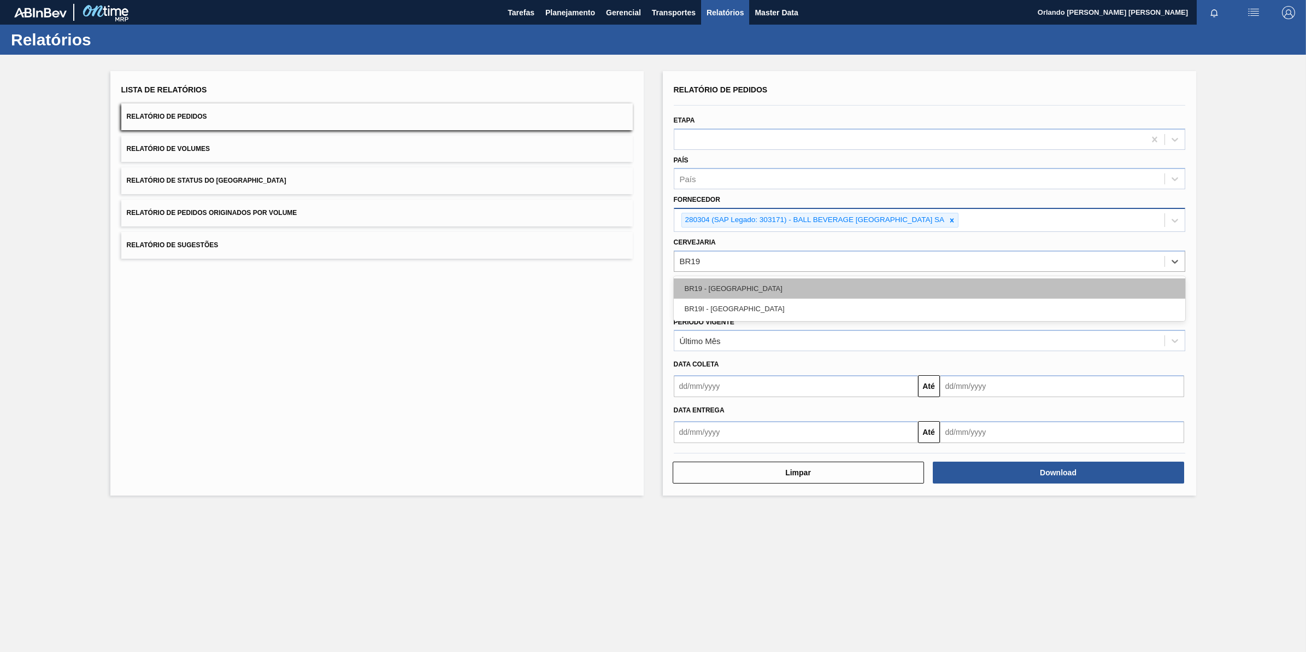
click at [753, 290] on div "BR19 - [GEOGRAPHIC_DATA]" at bounding box center [930, 288] width 512 height 20
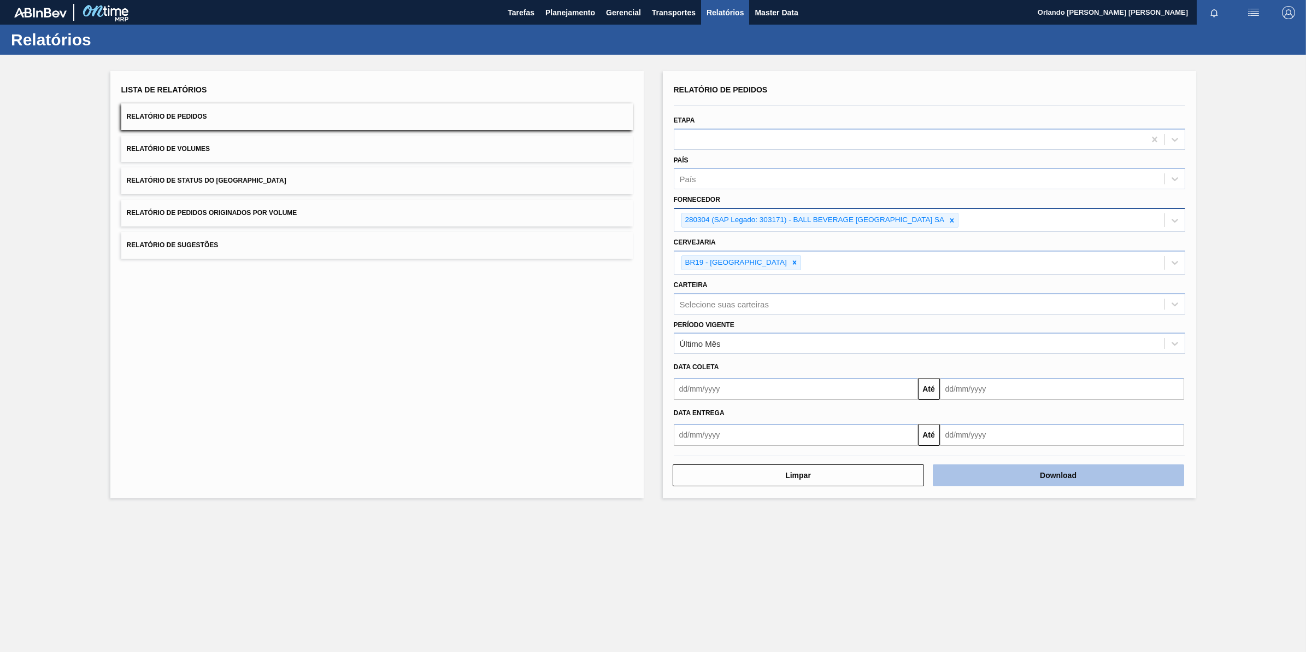
click at [961, 471] on button "Download" at bounding box center [1058, 475] width 251 height 22
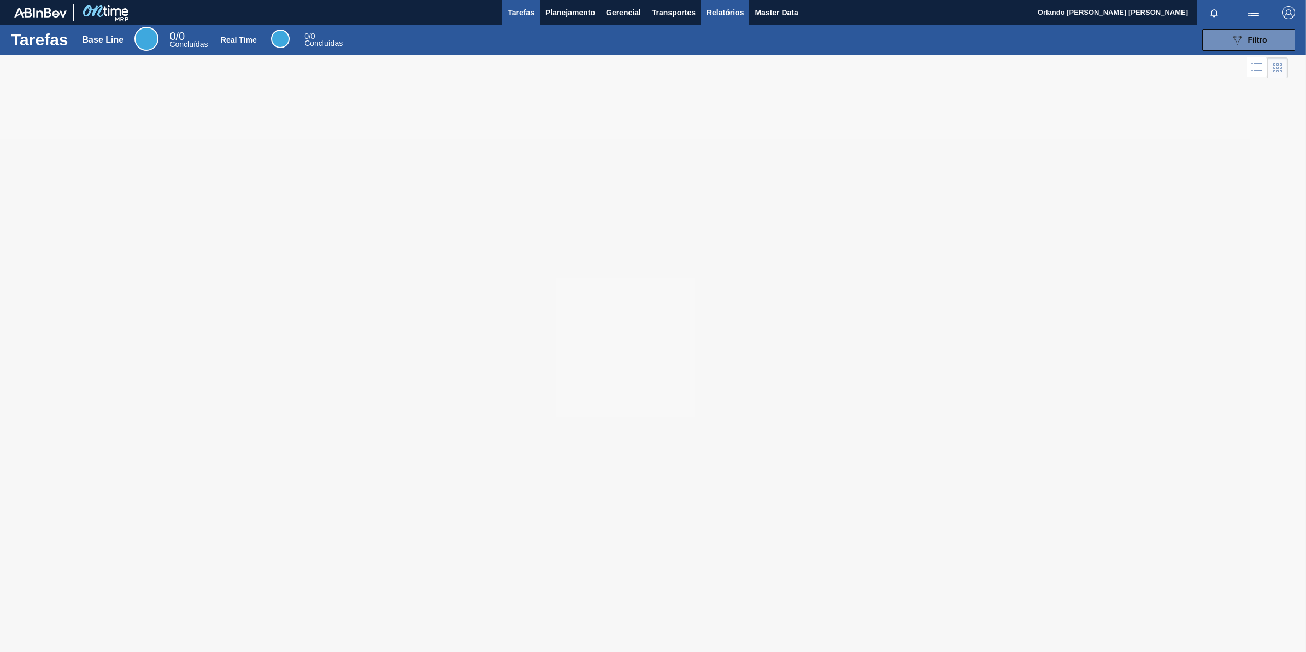
click at [722, 14] on span "Relatórios" at bounding box center [725, 12] width 37 height 13
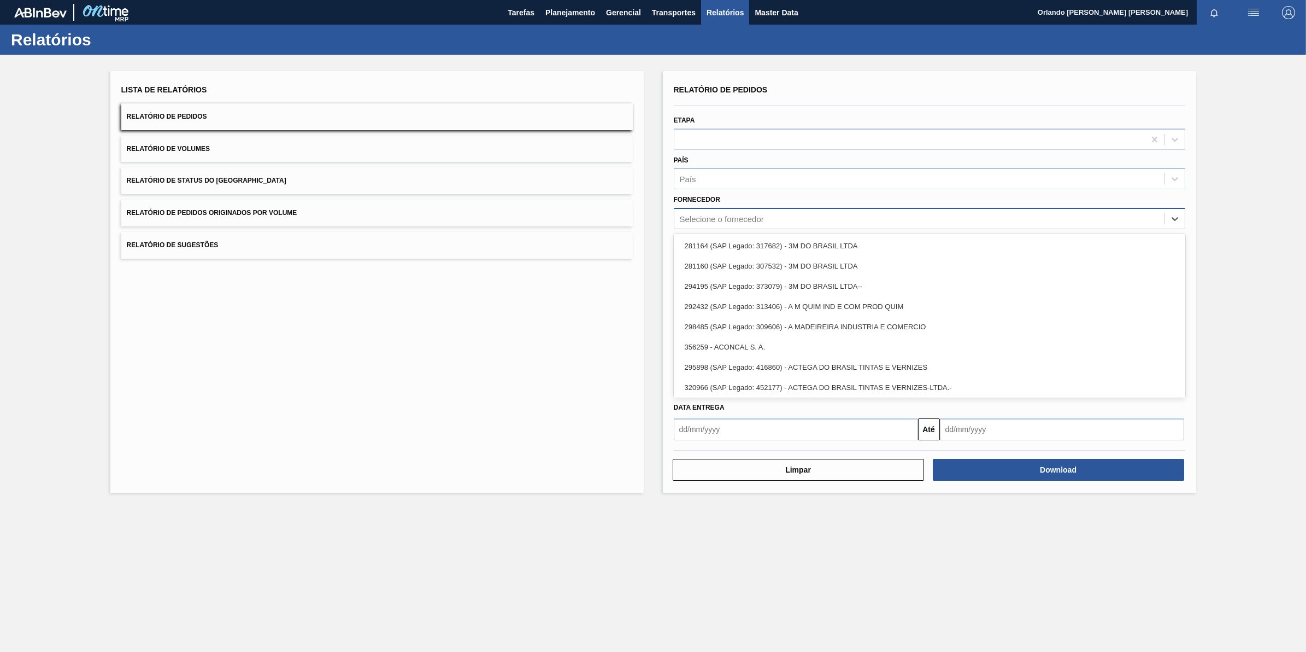
click at [741, 211] on div "Selecione o fornecedor" at bounding box center [920, 219] width 490 height 16
paste input "5800346189"
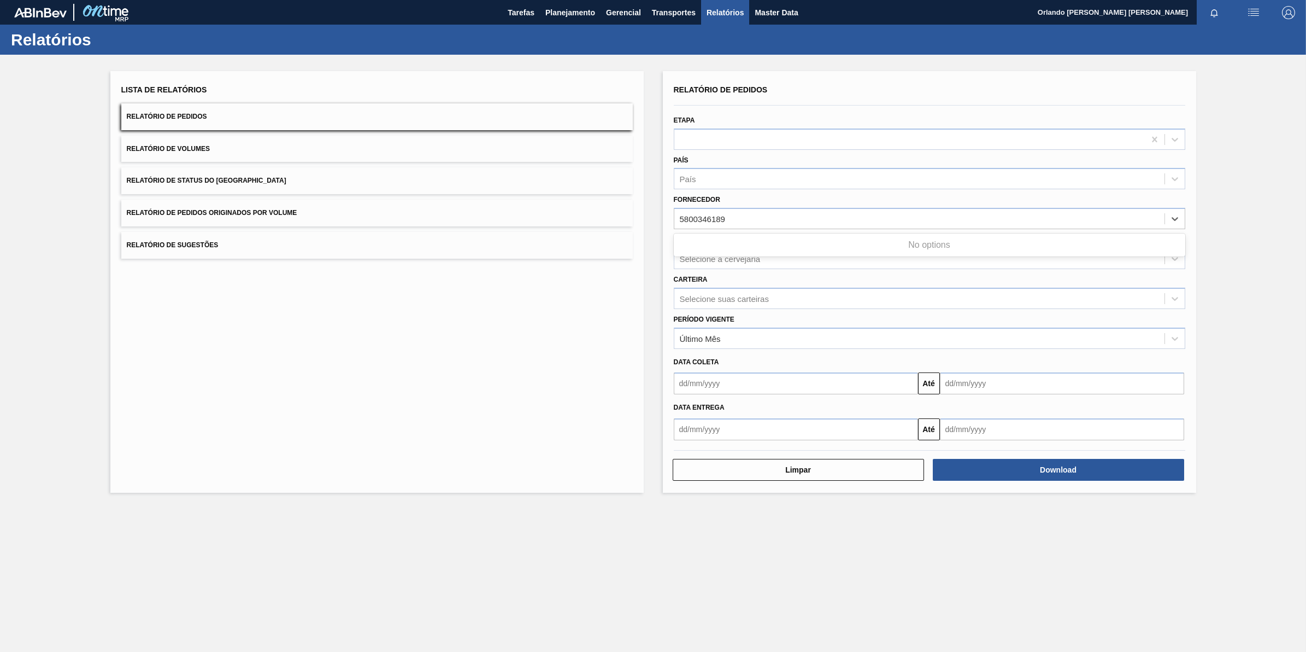
type input "5800346189"
click at [755, 214] on div "Selecione o fornecedor" at bounding box center [722, 218] width 84 height 9
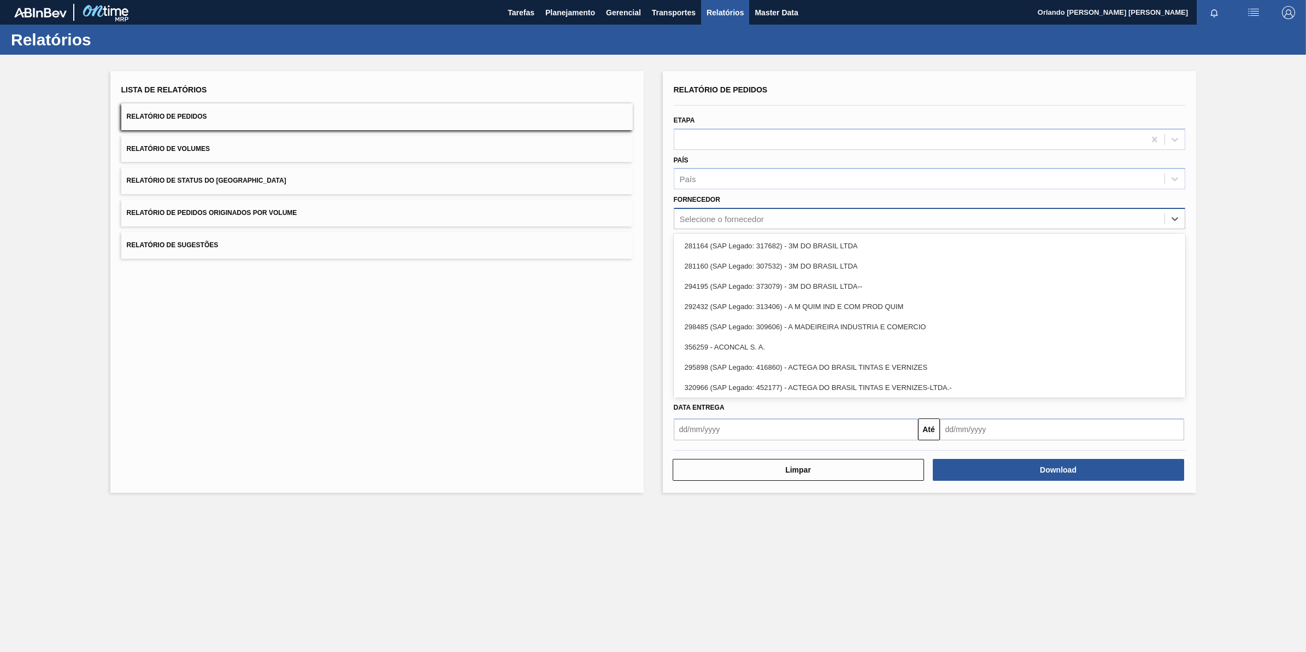
paste input "320622"
type input "320622"
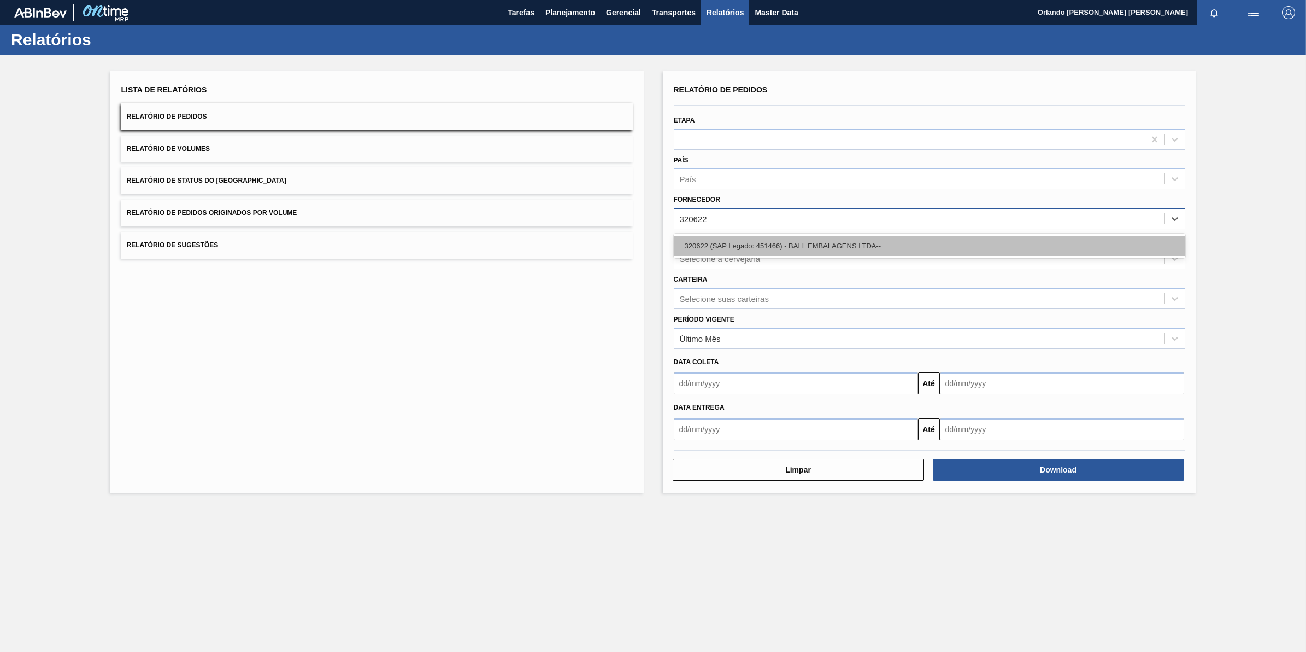
click at [702, 247] on div "320622 (SAP Legado: 451466) - BALL EMBALAGENS LTDA--" at bounding box center [930, 246] width 512 height 20
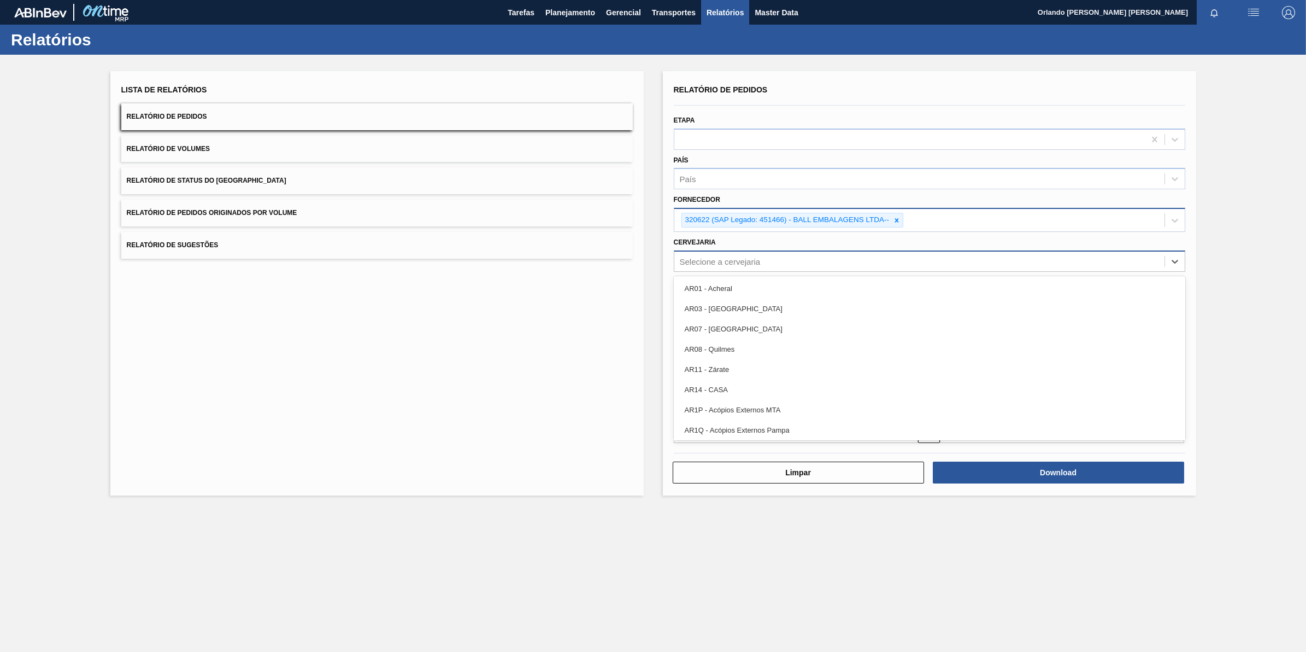
click at [758, 253] on div "Selecione a cervejaria" at bounding box center [920, 261] width 490 height 16
type input "br08"
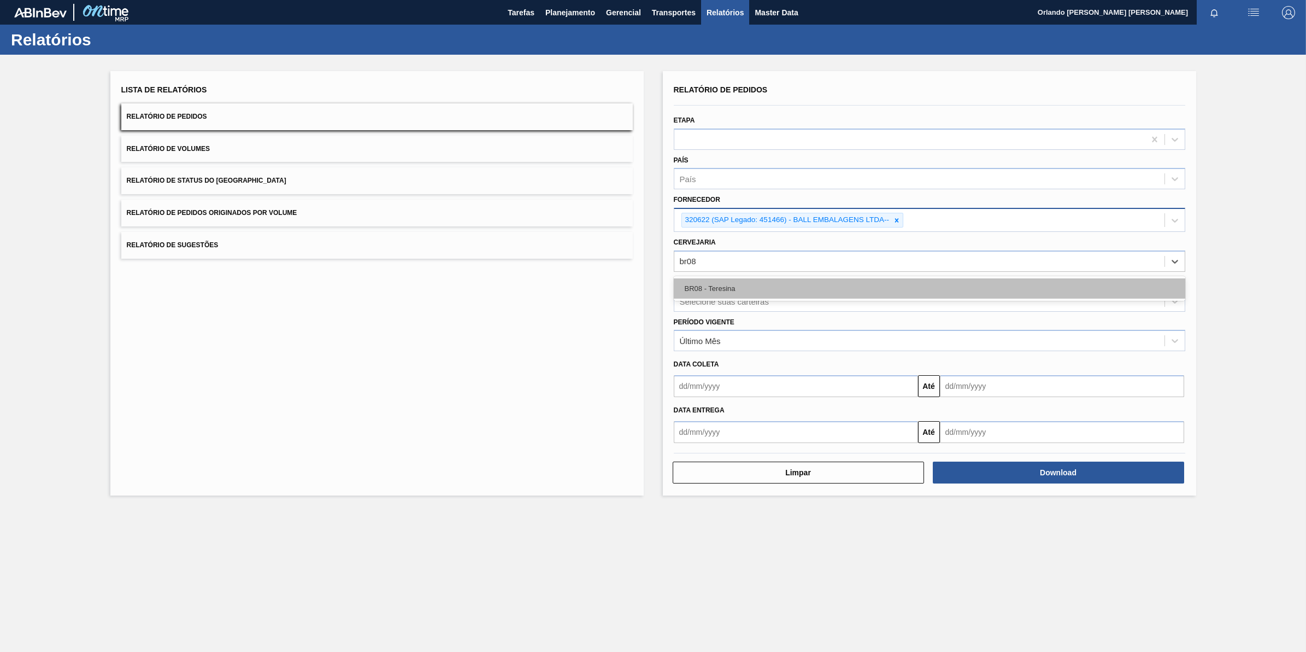
click at [761, 282] on div "BR08 - Teresina" at bounding box center [930, 288] width 512 height 20
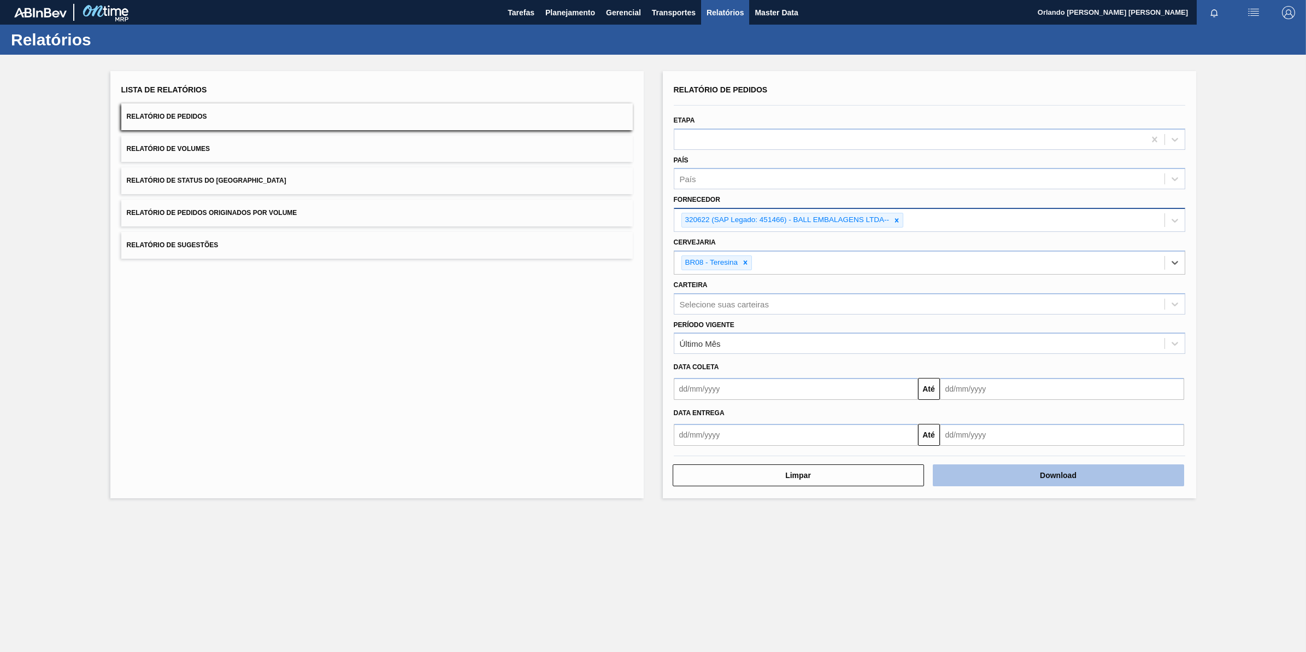
click at [1080, 479] on button "Download" at bounding box center [1058, 475] width 251 height 22
click at [1246, 253] on div "Lista de Relatórios Relatório de Pedidos Relatório de Volumes Relatório de Stat…" at bounding box center [653, 283] width 1306 height 457
click at [663, 537] on main "Tarefas Planejamento Gerencial Transportes Relatórios Master Data Orlando César…" at bounding box center [653, 326] width 1306 height 652
click at [900, 219] on icon at bounding box center [897, 220] width 8 height 8
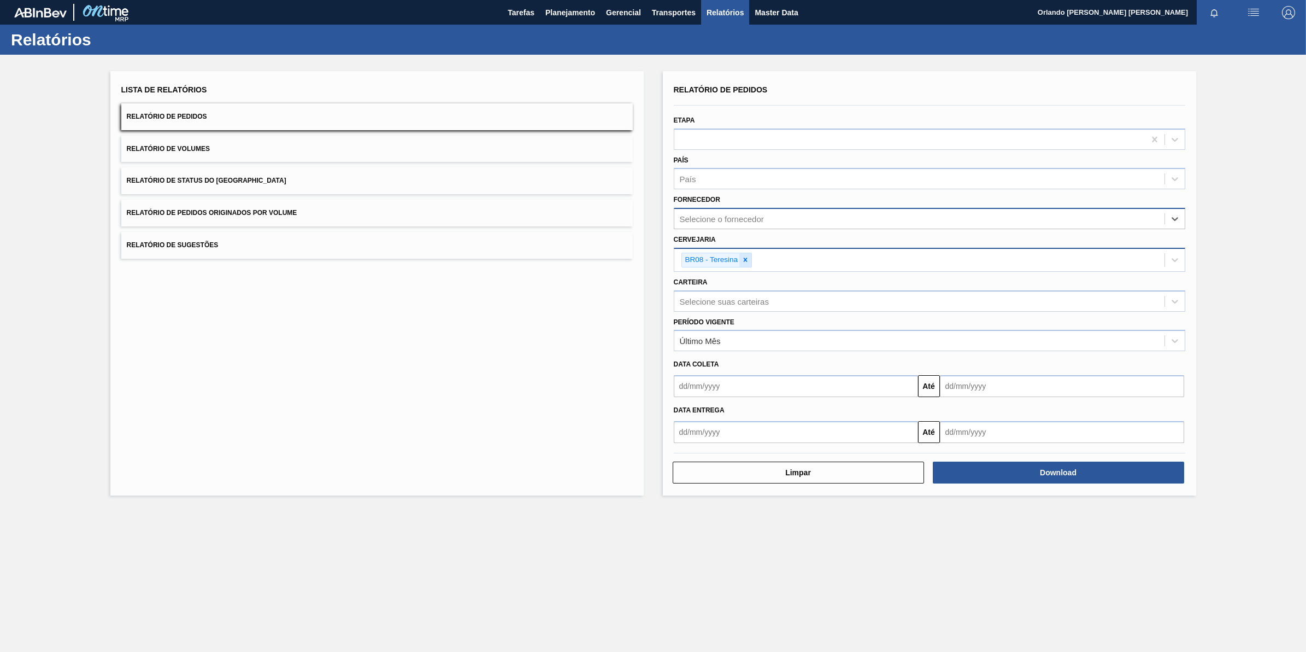
click at [745, 253] on div at bounding box center [746, 260] width 12 height 14
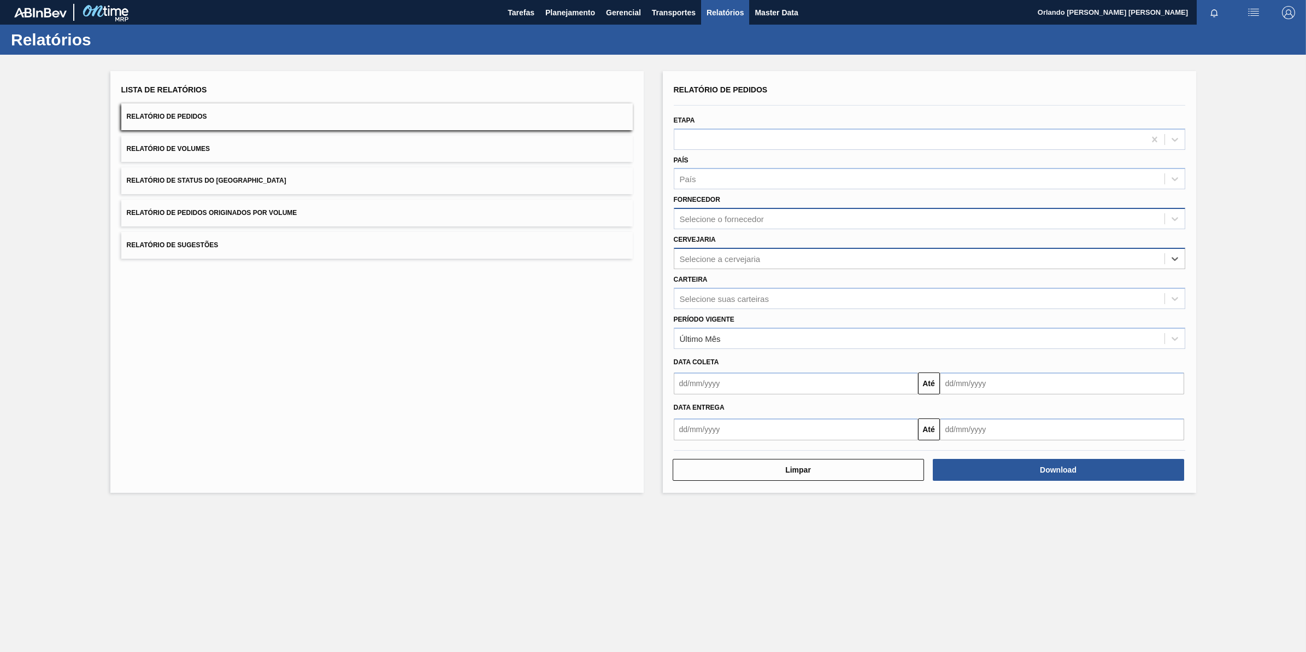
click at [741, 219] on div "Selecione o fornecedor" at bounding box center [722, 218] width 84 height 9
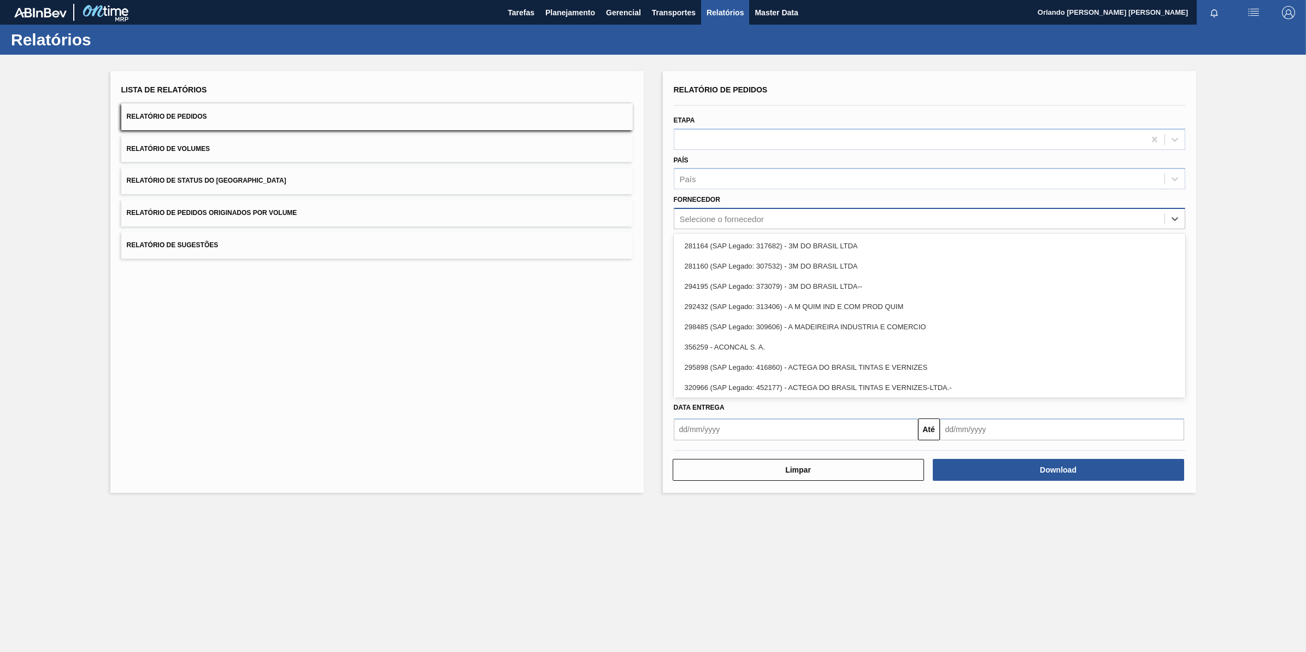
paste input "280304"
type input "280304"
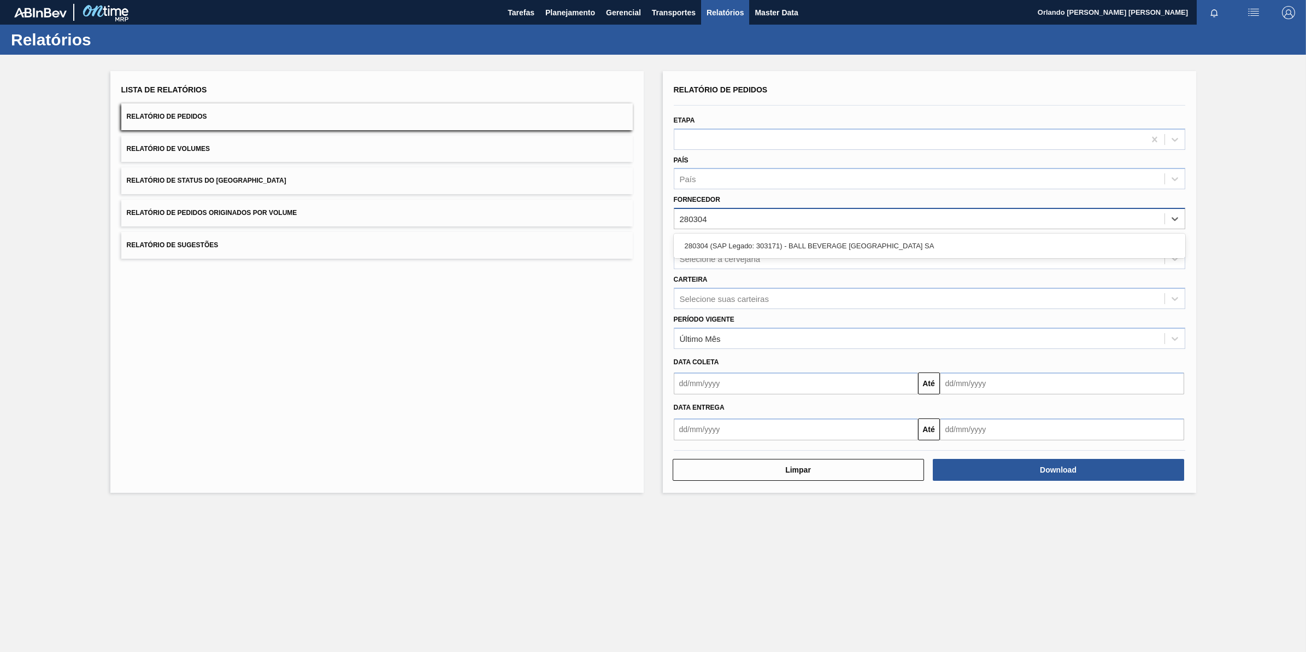
click at [741, 236] on div "280304 (SAP Legado: 303171) - BALL BEVERAGE [GEOGRAPHIC_DATA] SA" at bounding box center [930, 246] width 512 height 20
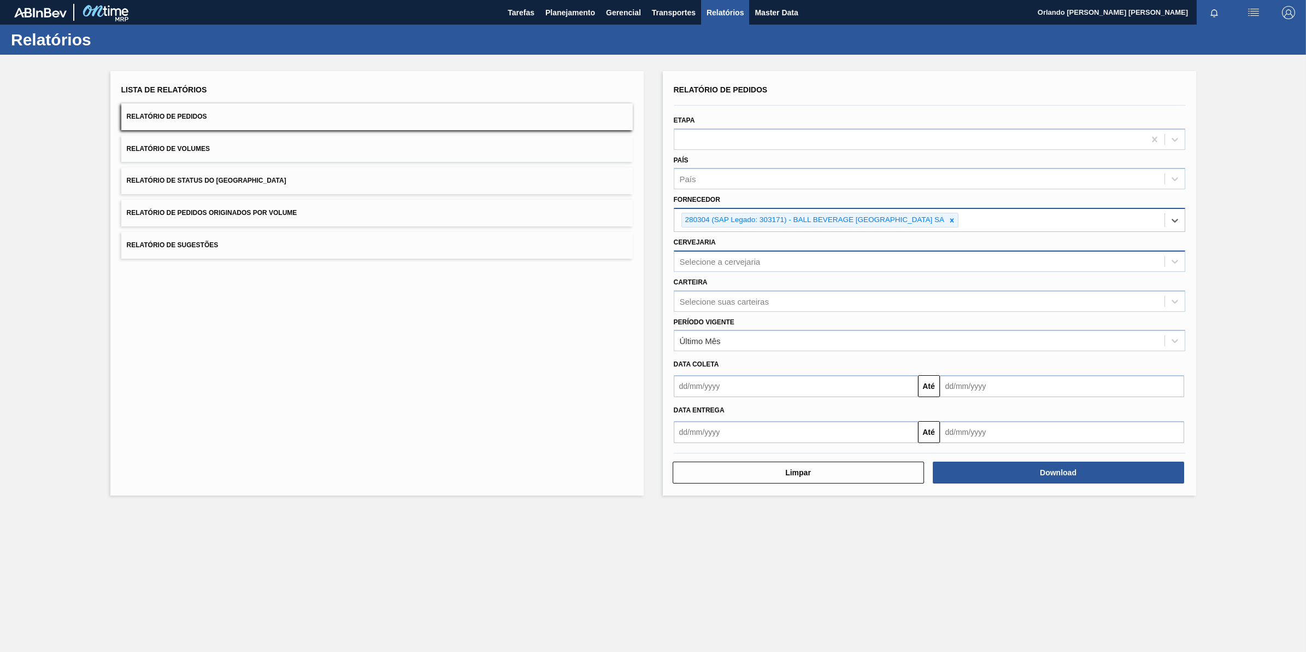
click at [742, 259] on div "Selecione a cervejaria" at bounding box center [720, 260] width 81 height 9
type input "21"
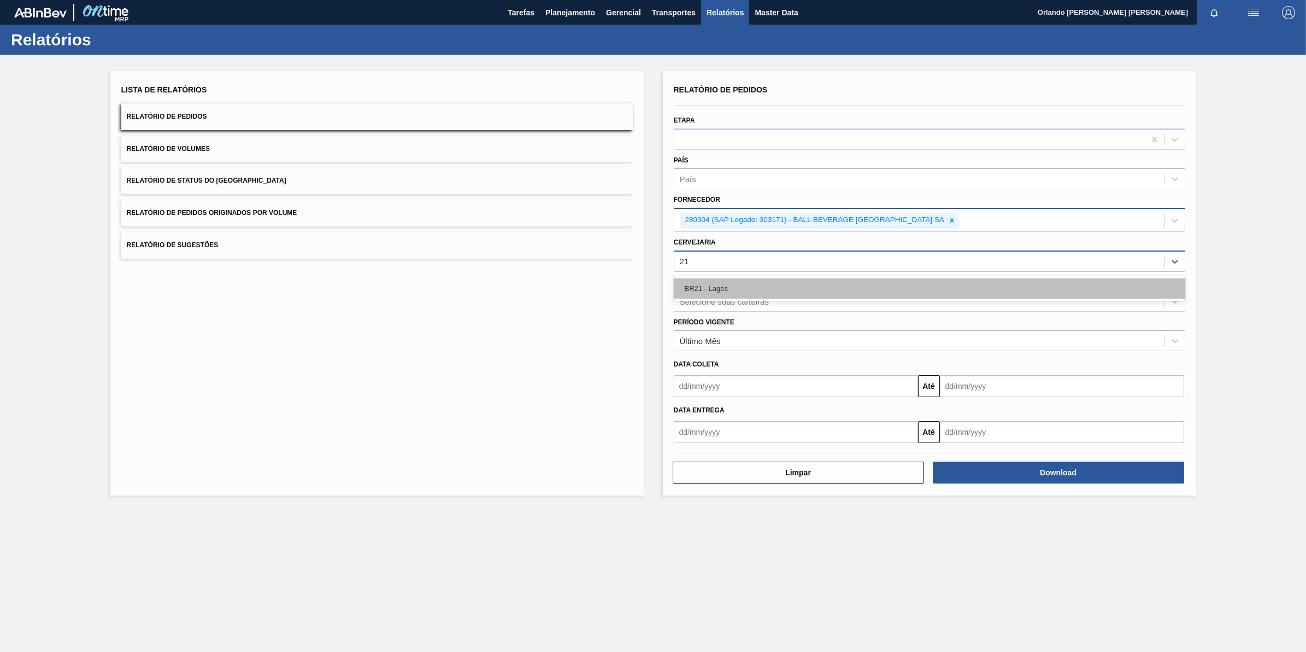
click at [742, 279] on div "BR21 - Lages" at bounding box center [930, 288] width 512 height 20
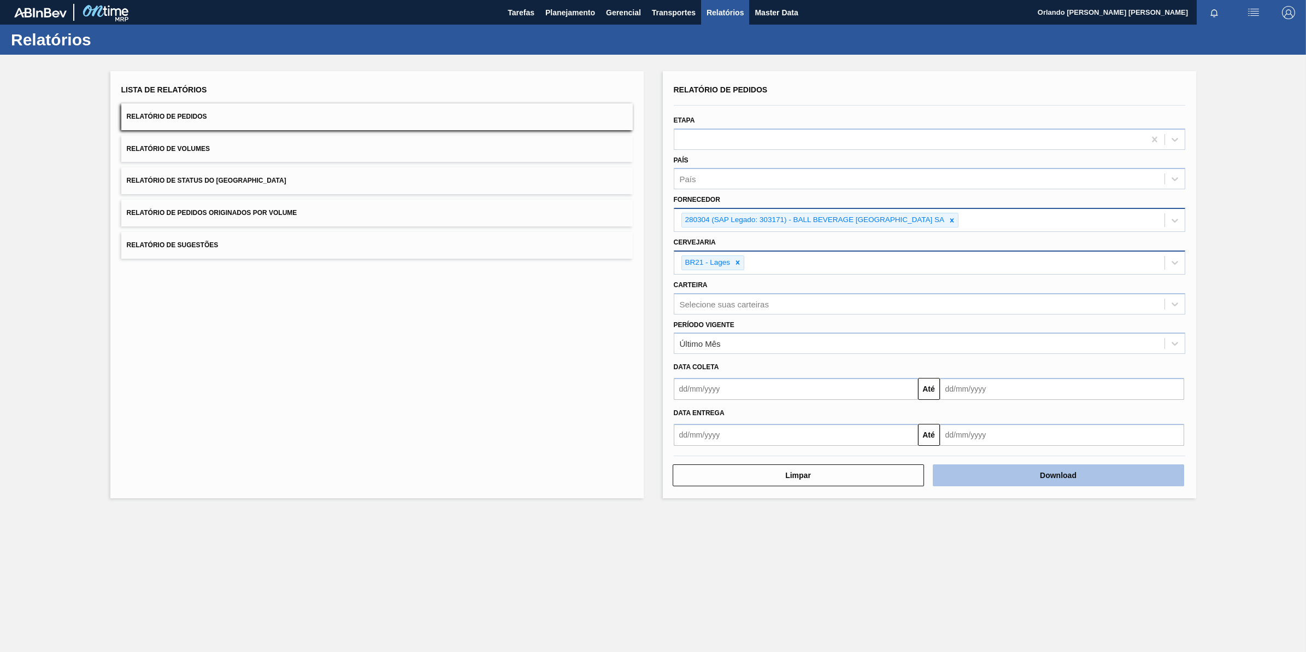
click at [1077, 476] on button "Download" at bounding box center [1058, 475] width 251 height 22
